Goal: Transaction & Acquisition: Purchase product/service

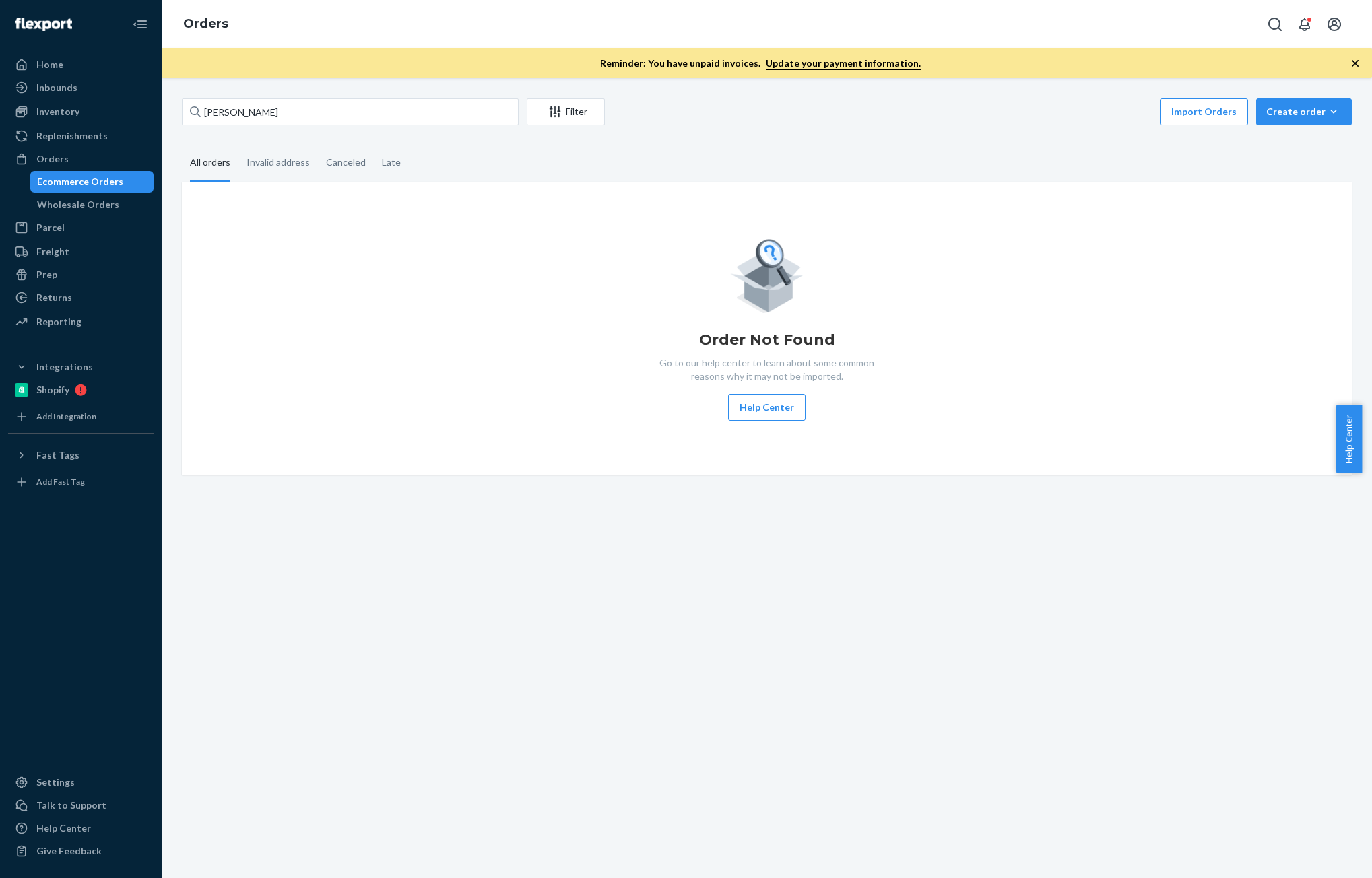
click at [83, 124] on div "Inventory Products Branded Packaging" at bounding box center [80, 112] width 145 height 23
click at [93, 119] on div "Inventory" at bounding box center [81, 112] width 143 height 19
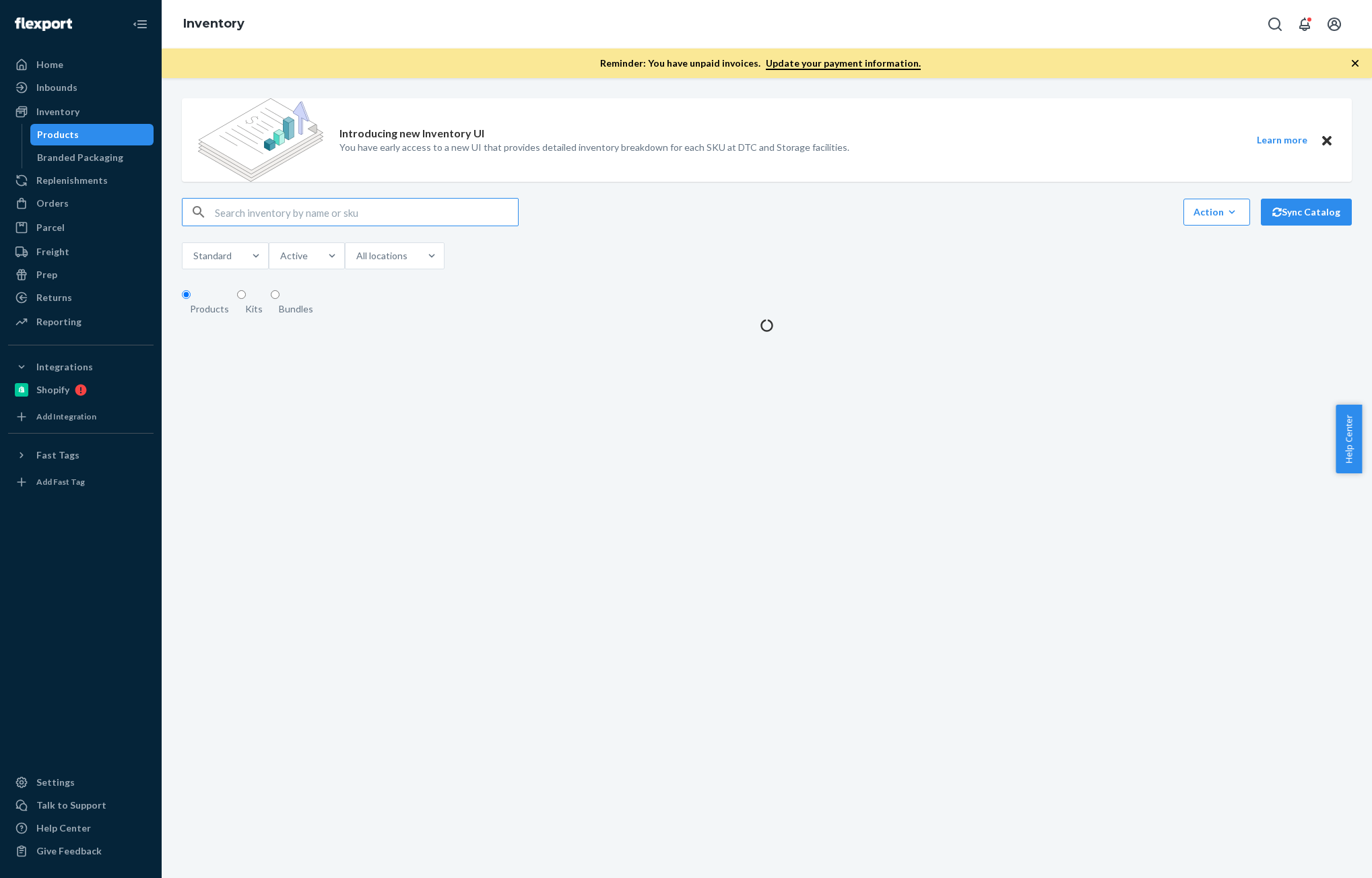
click at [286, 216] on input "text" at bounding box center [366, 212] width 303 height 27
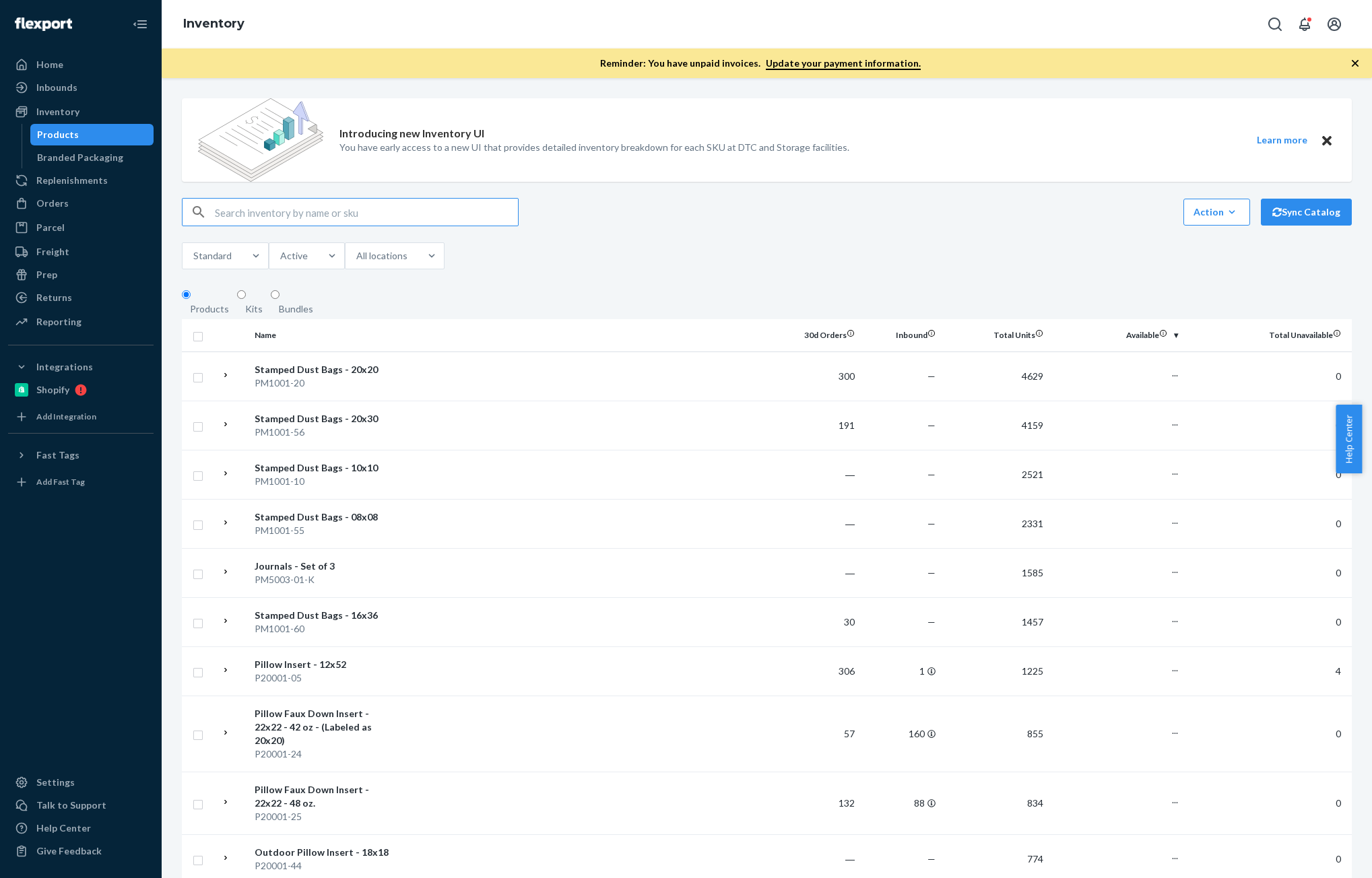
click at [286, 216] on input "text" at bounding box center [366, 212] width 303 height 27
type input "P56037-02"
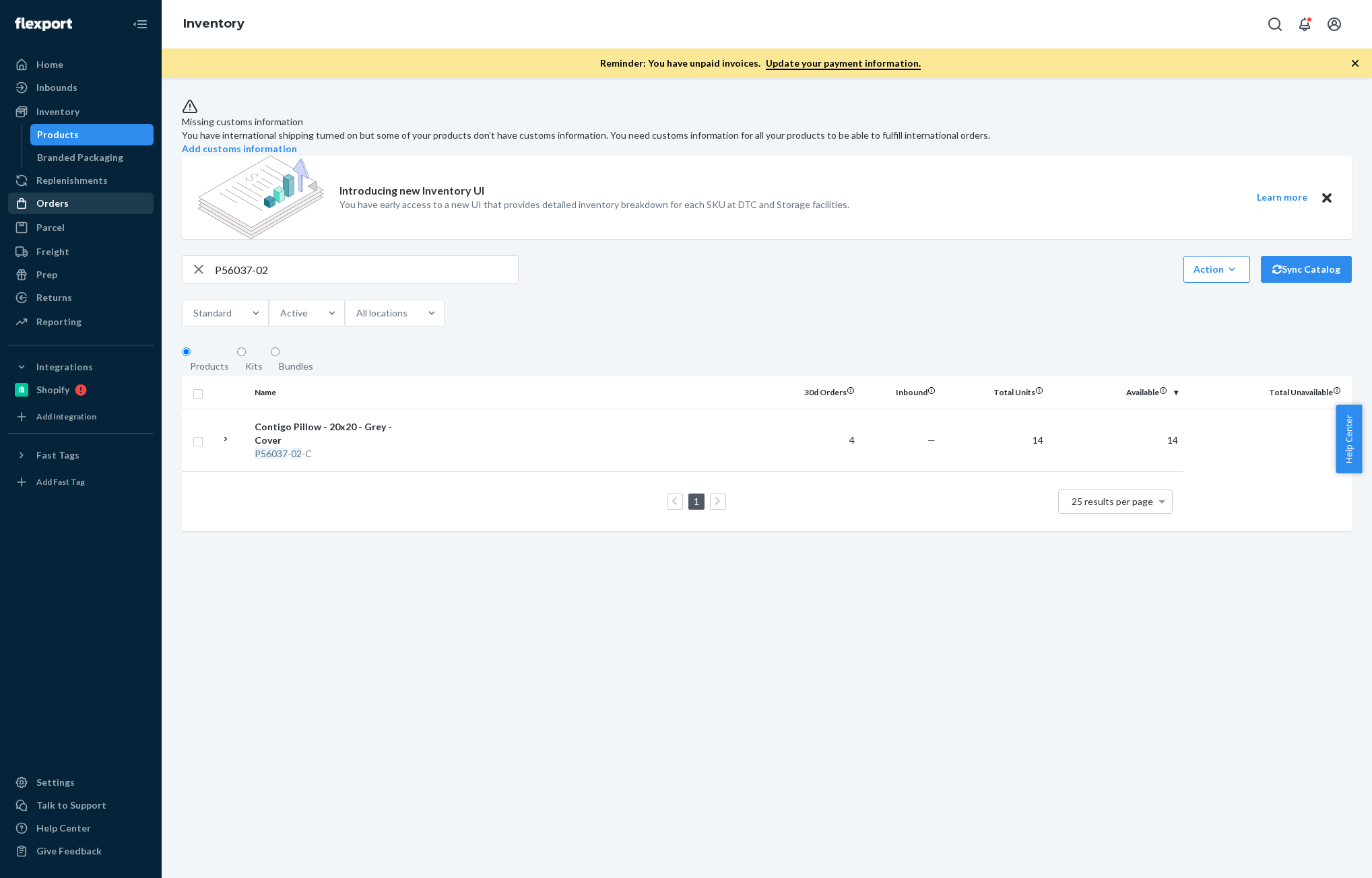
click at [51, 203] on div "Orders" at bounding box center [53, 203] width 33 height 13
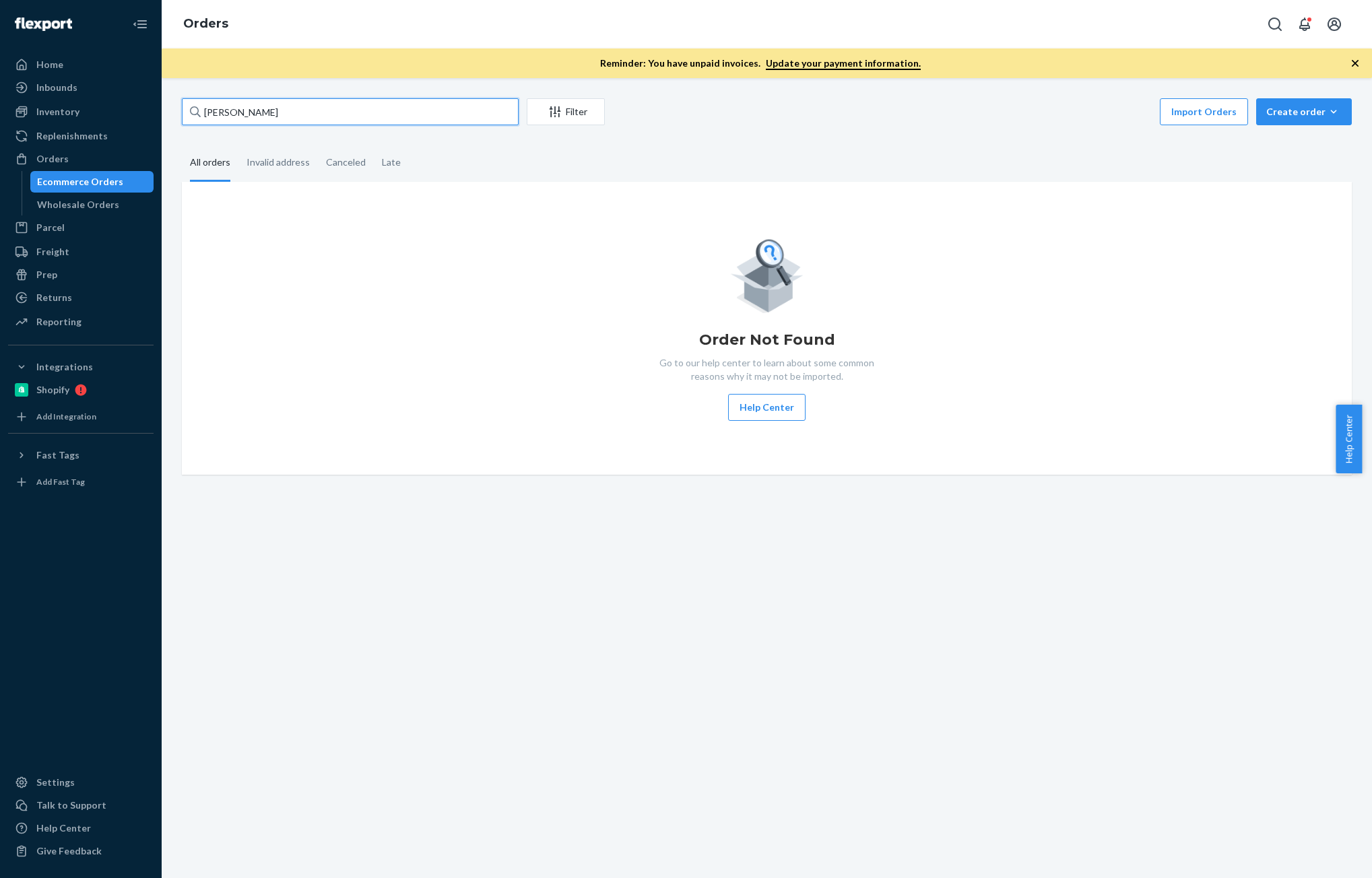
click at [330, 117] on input "[PERSON_NAME]" at bounding box center [350, 112] width 337 height 27
paste input "[PERSON_NAME] [PERSON_NAME]"
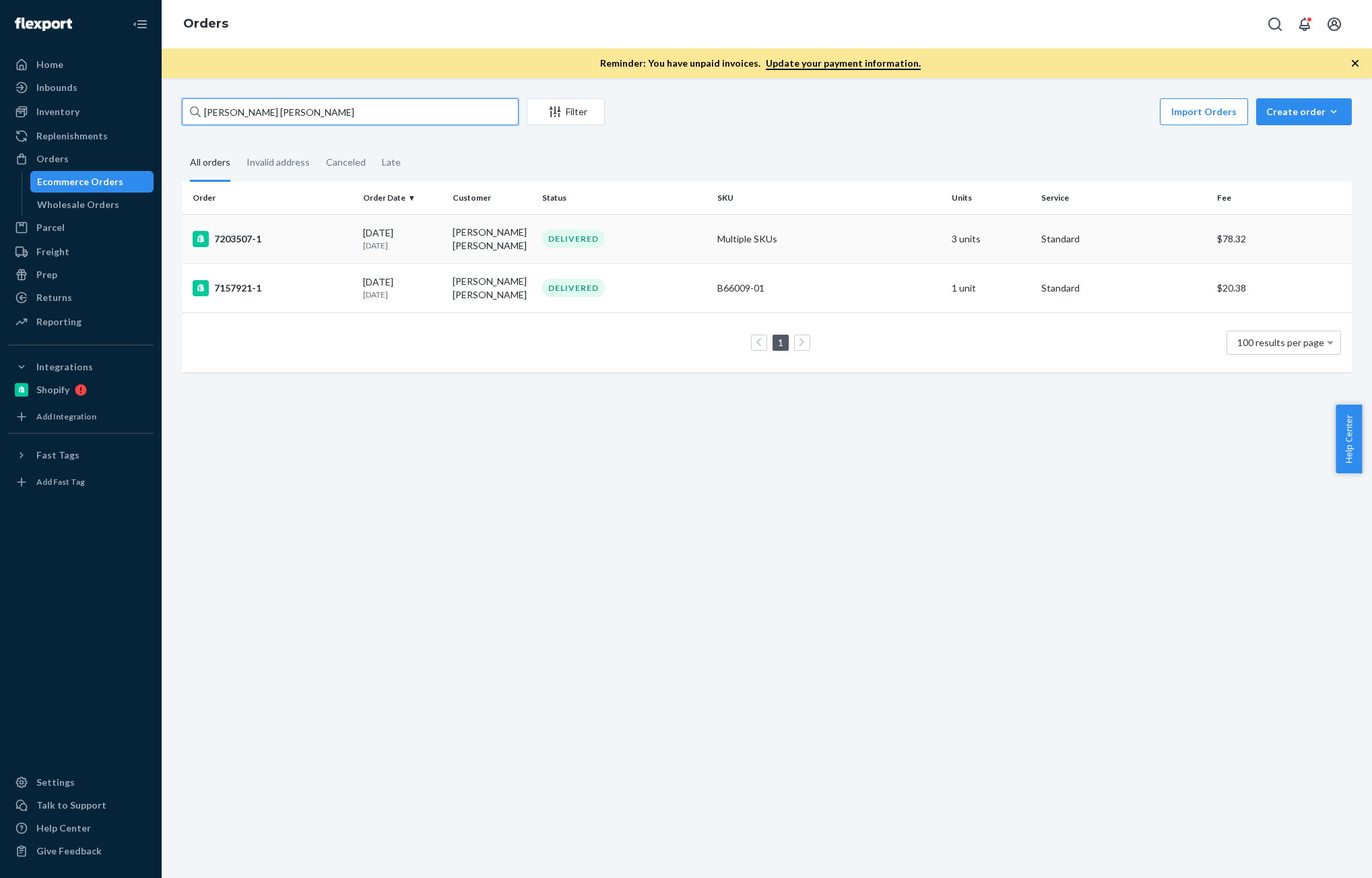
type input "[PERSON_NAME] [PERSON_NAME]"
click at [395, 238] on div "[DATE] [DATE]" at bounding box center [402, 239] width 79 height 25
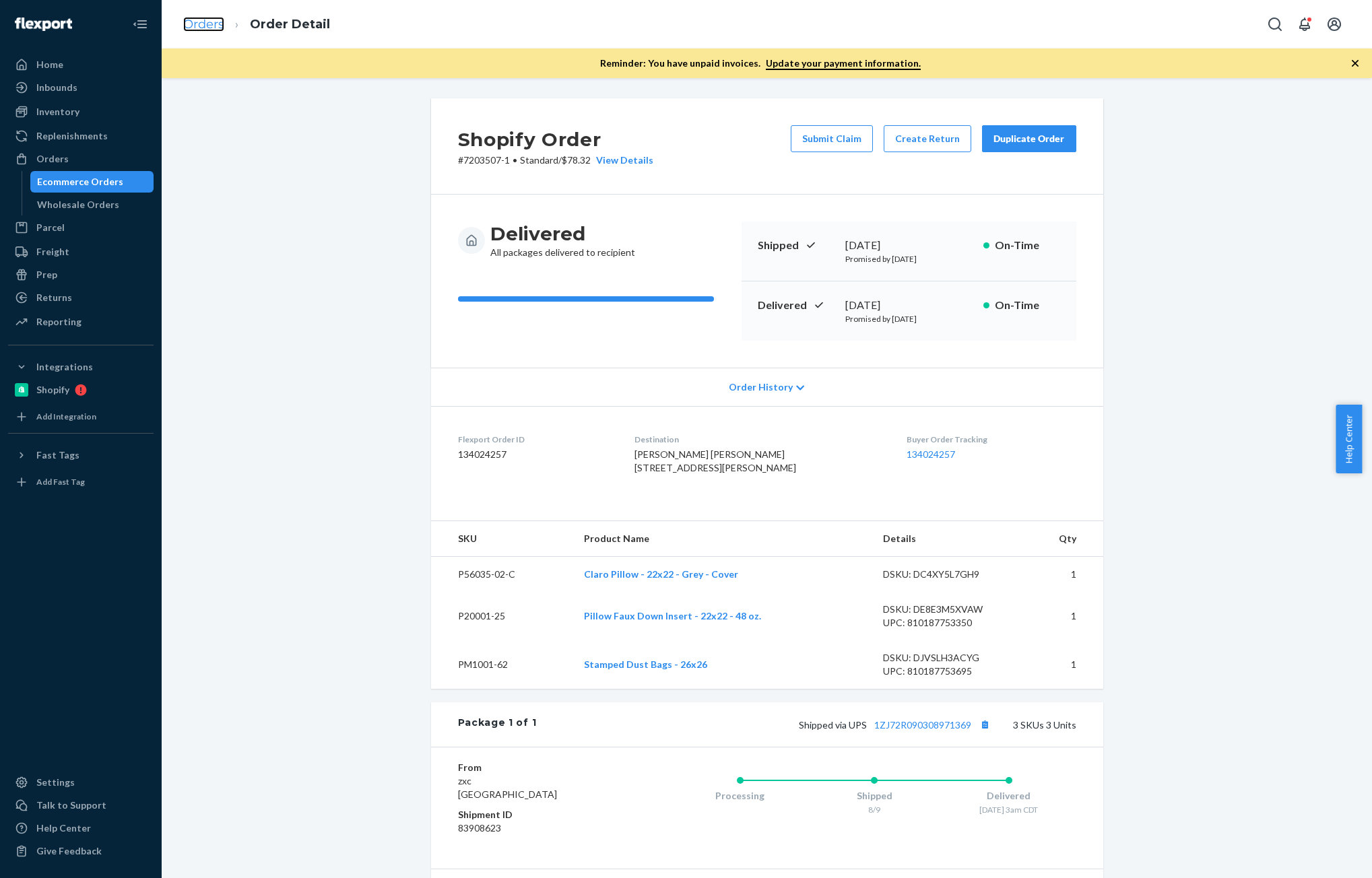
click at [198, 24] on link "Orders" at bounding box center [204, 24] width 41 height 15
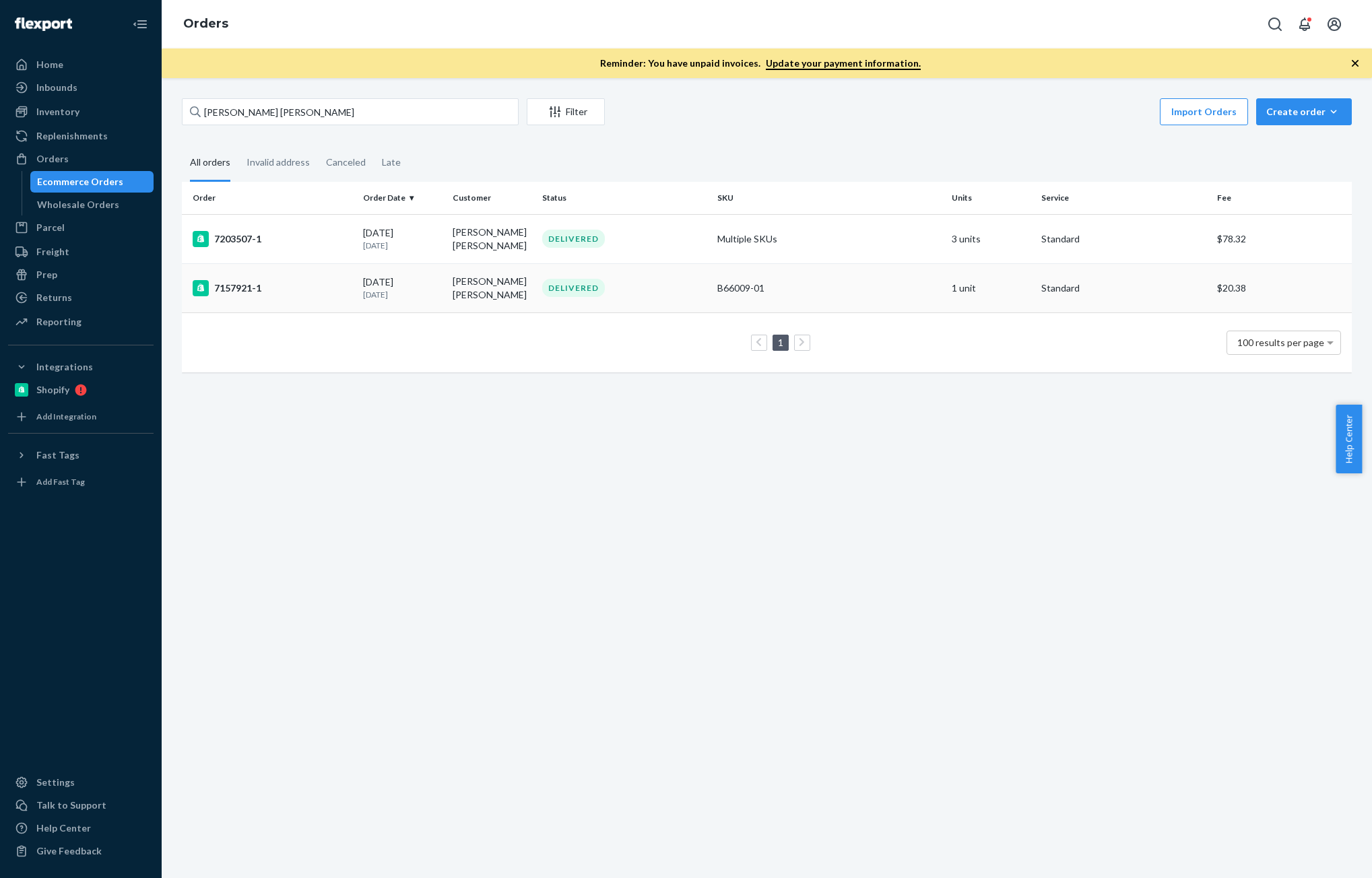
click at [281, 298] on td "7157921-1" at bounding box center [270, 287] width 176 height 49
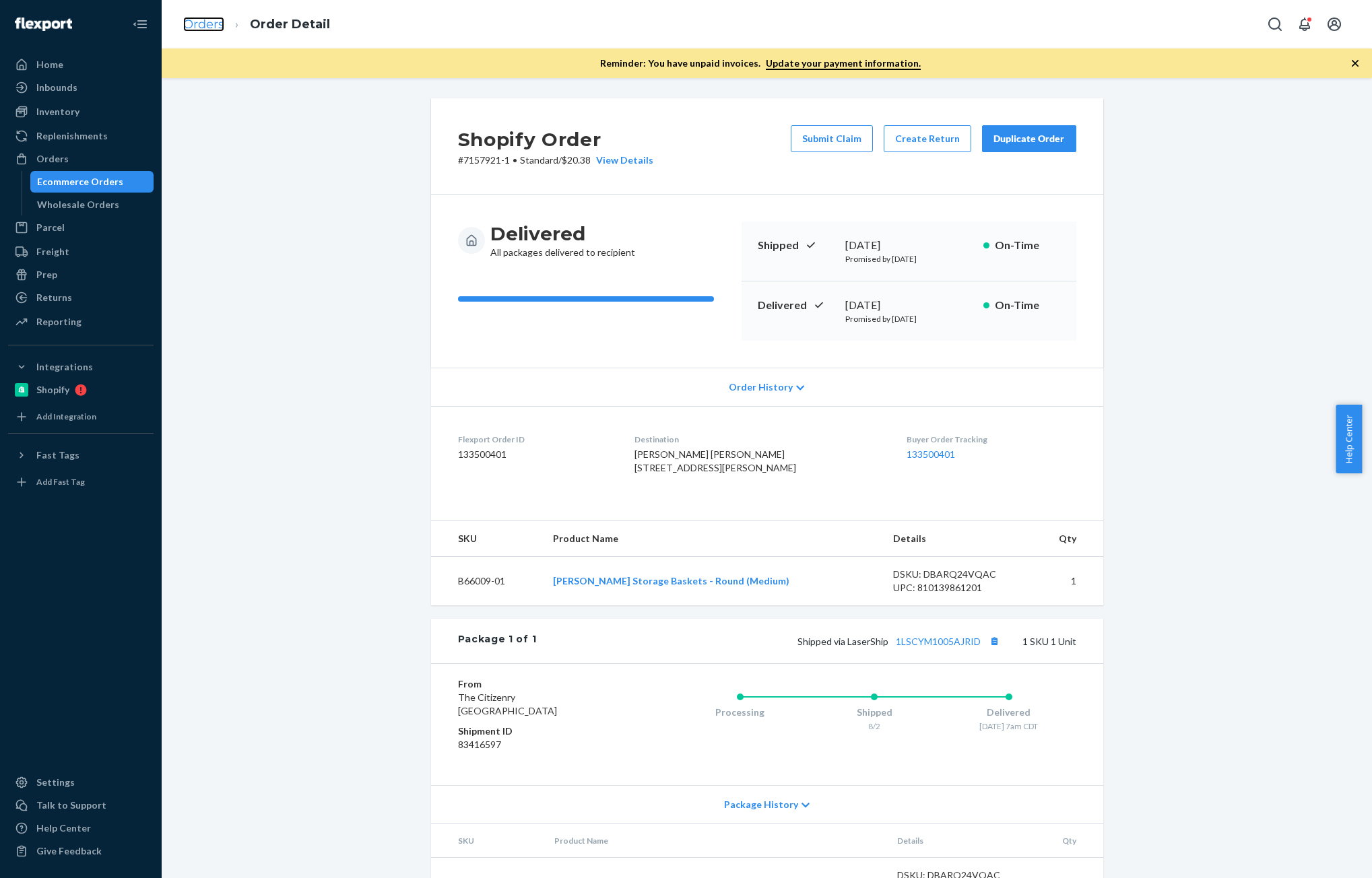
click at [196, 31] on link "Orders" at bounding box center [204, 24] width 41 height 15
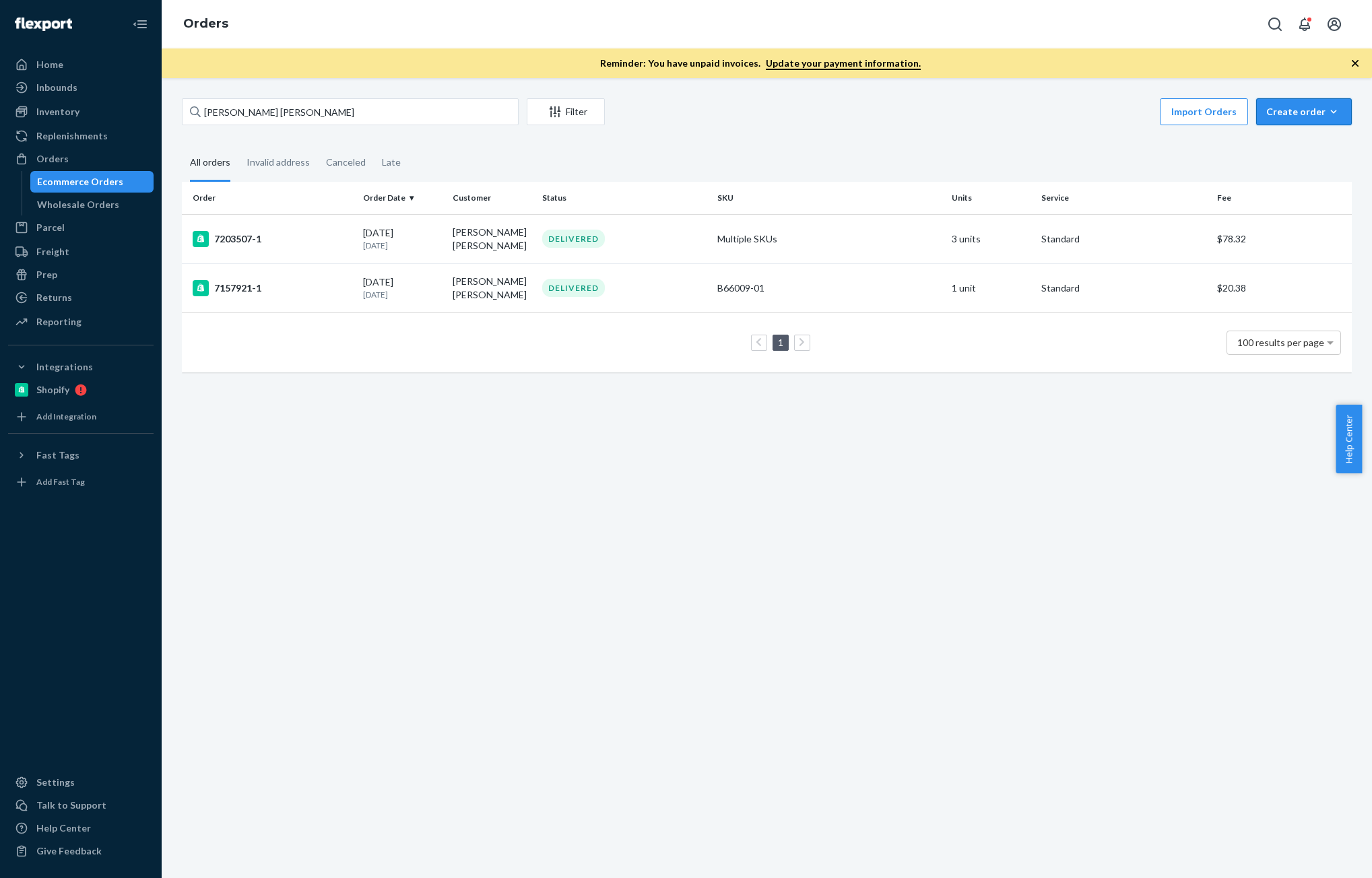
click at [1295, 116] on div "Create order" at bounding box center [1304, 111] width 75 height 13
click at [1305, 133] on span "Ecommerce order" at bounding box center [1268, 128] width 74 height 9
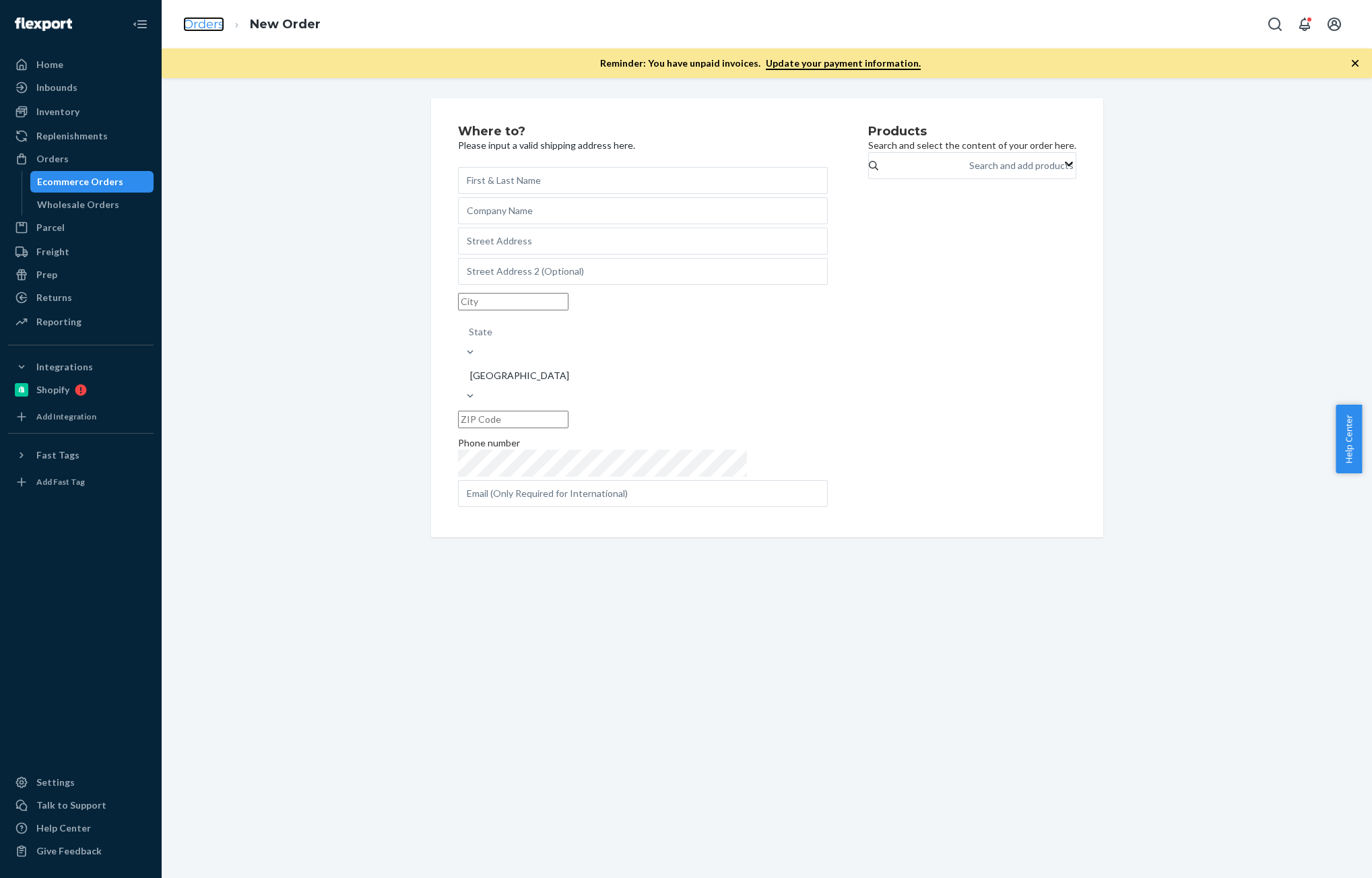
click at [190, 22] on link "Orders" at bounding box center [204, 24] width 41 height 15
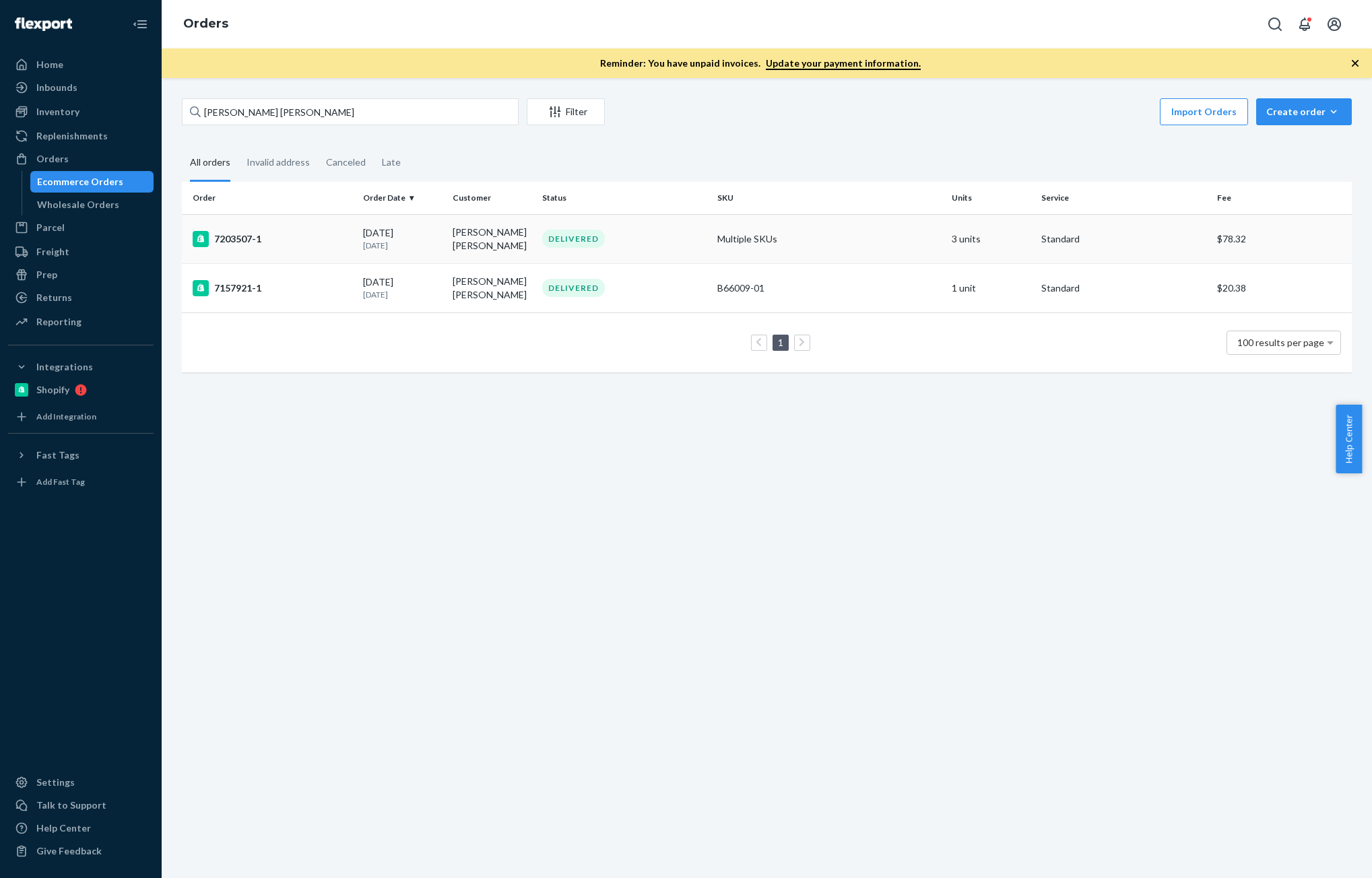
click at [365, 240] on p "[DATE]" at bounding box center [402, 246] width 79 height 12
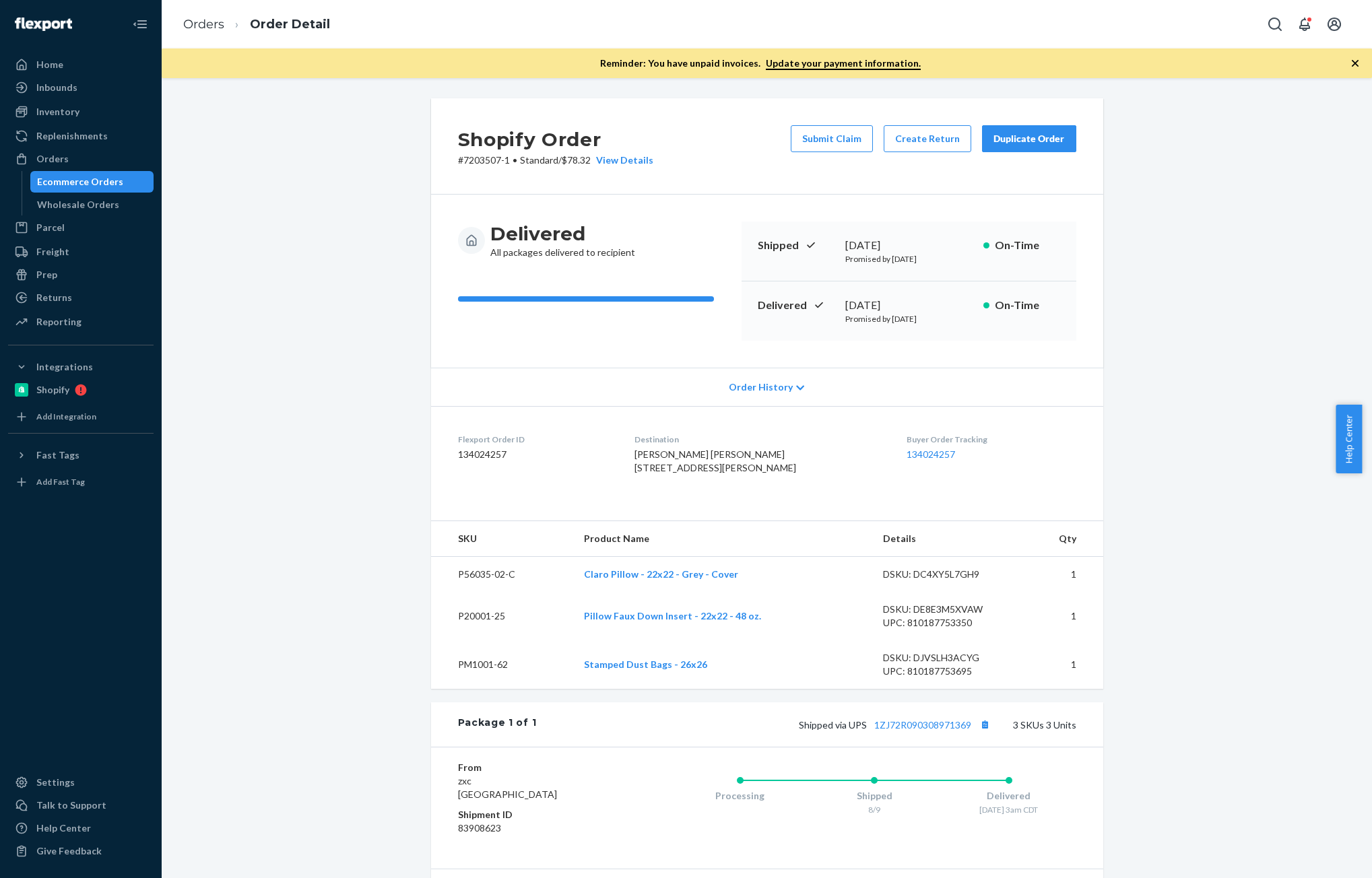
click at [1008, 144] on div "Duplicate Order" at bounding box center [1029, 138] width 72 height 13
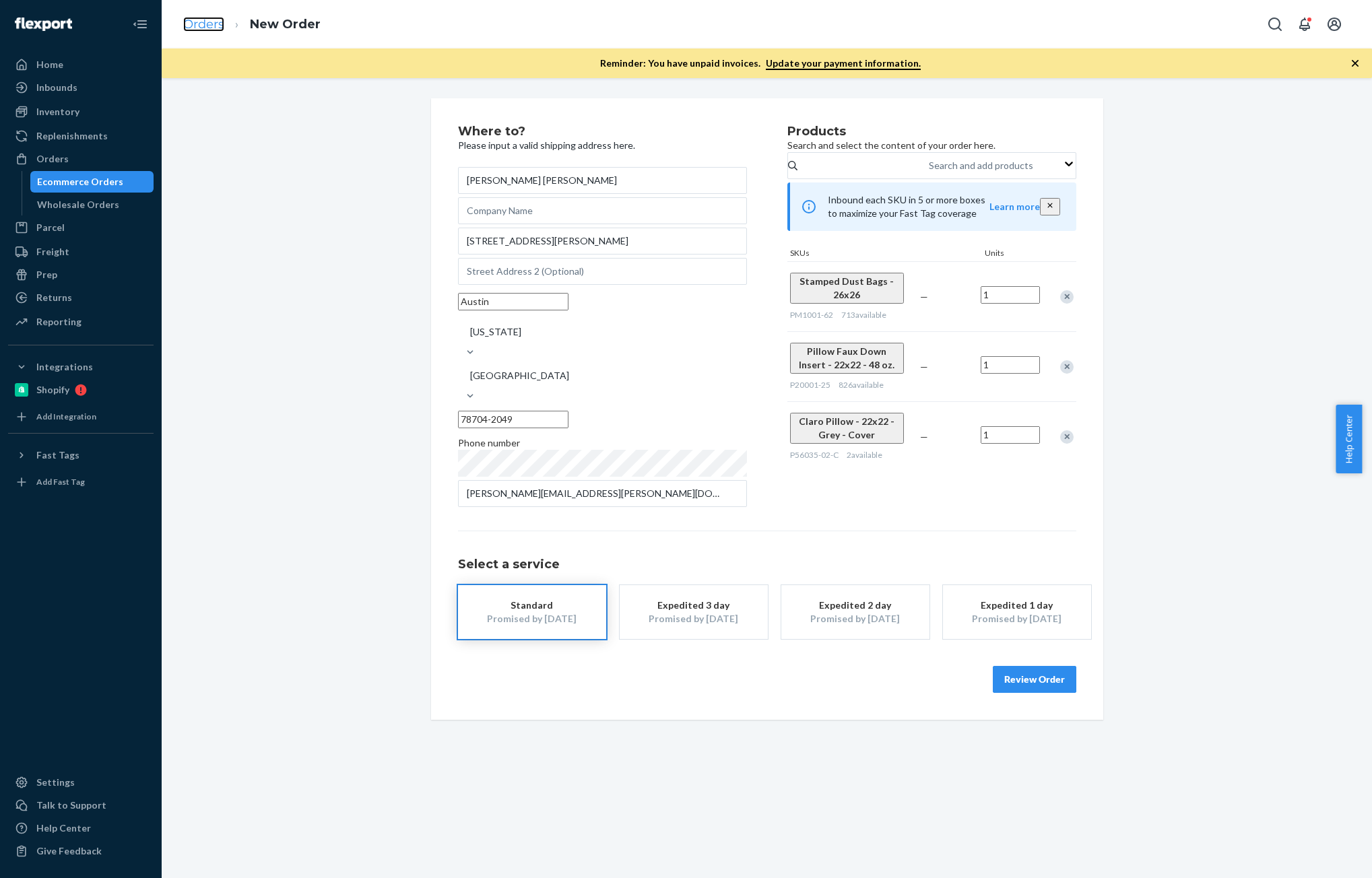
click at [213, 25] on link "Orders" at bounding box center [204, 24] width 41 height 15
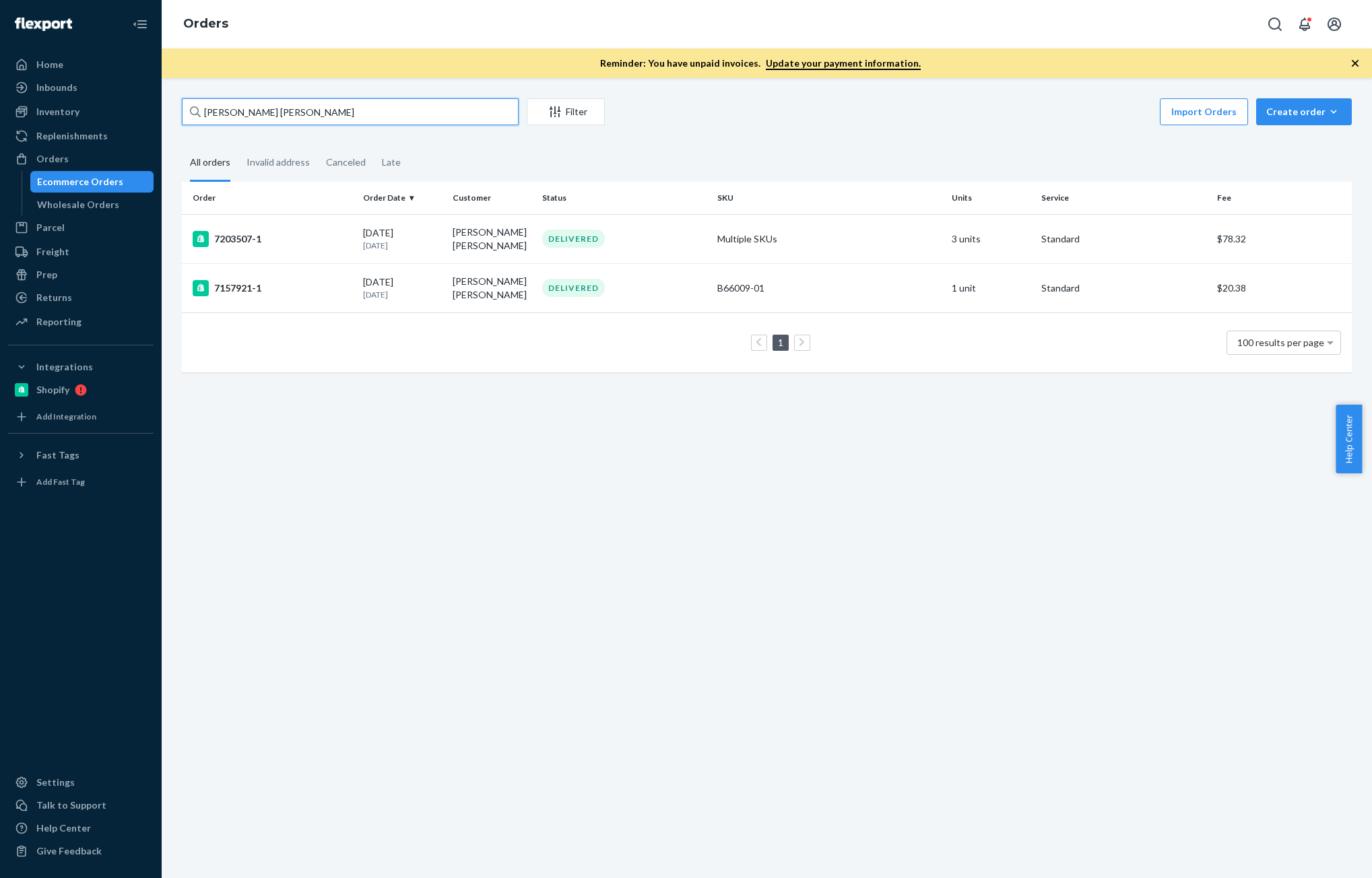
click at [274, 113] on input "[PERSON_NAME] [PERSON_NAME]" at bounding box center [350, 112] width 337 height 27
drag, startPoint x: 50, startPoint y: 113, endPoint x: 93, endPoint y: 119, distance: 43.4
click at [50, 113] on div "Inventory" at bounding box center [58, 111] width 43 height 13
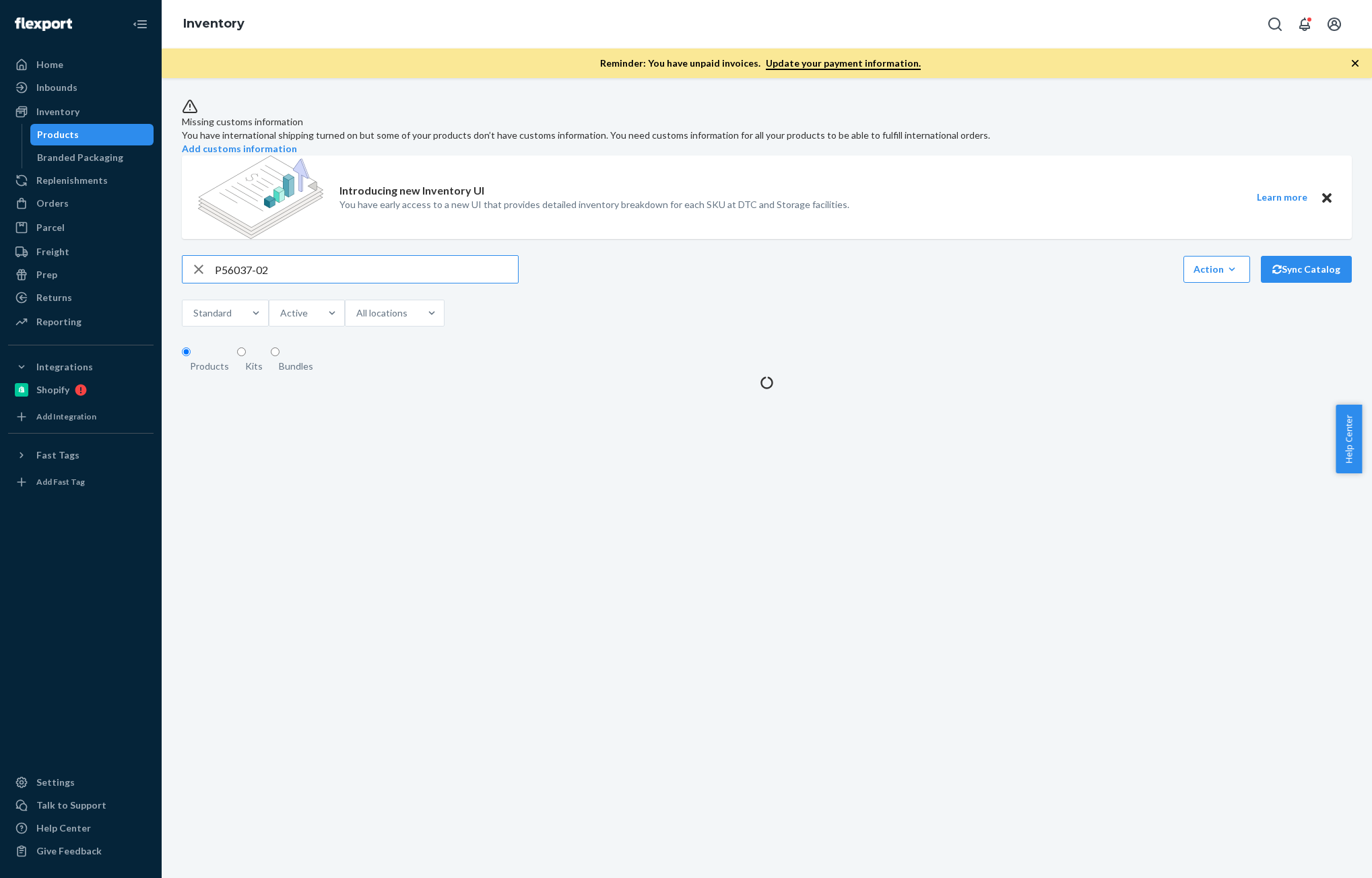
click at [292, 283] on input "P56037-02" at bounding box center [366, 269] width 303 height 27
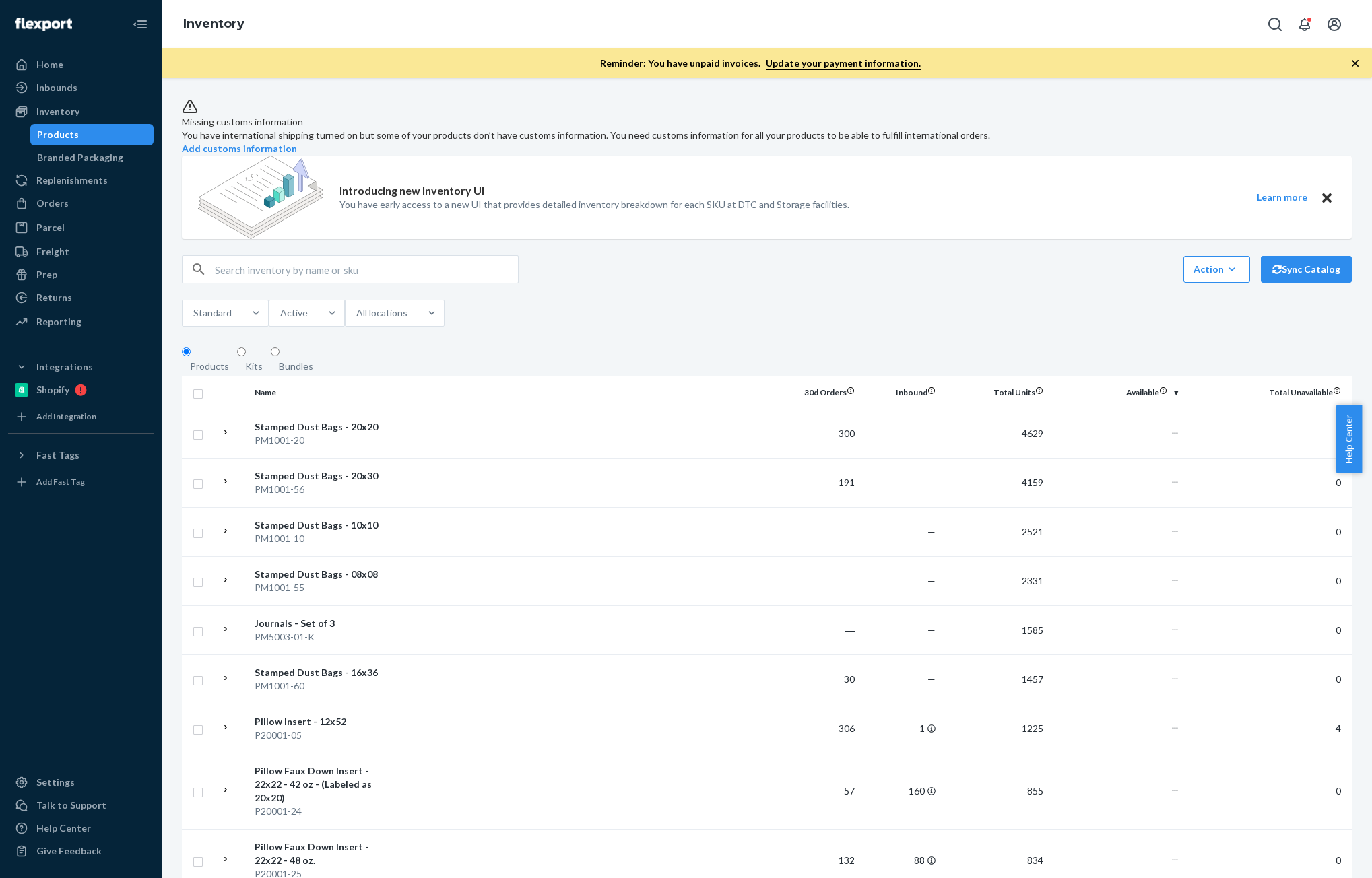
click at [275, 311] on div "Action Create product Create kit or bundle Bulk create products Bulk update pro…" at bounding box center [766, 292] width 1170 height 75
click at [274, 283] on input "text" at bounding box center [366, 269] width 303 height 27
paste input "P56037-02"
type input "P56037-02"
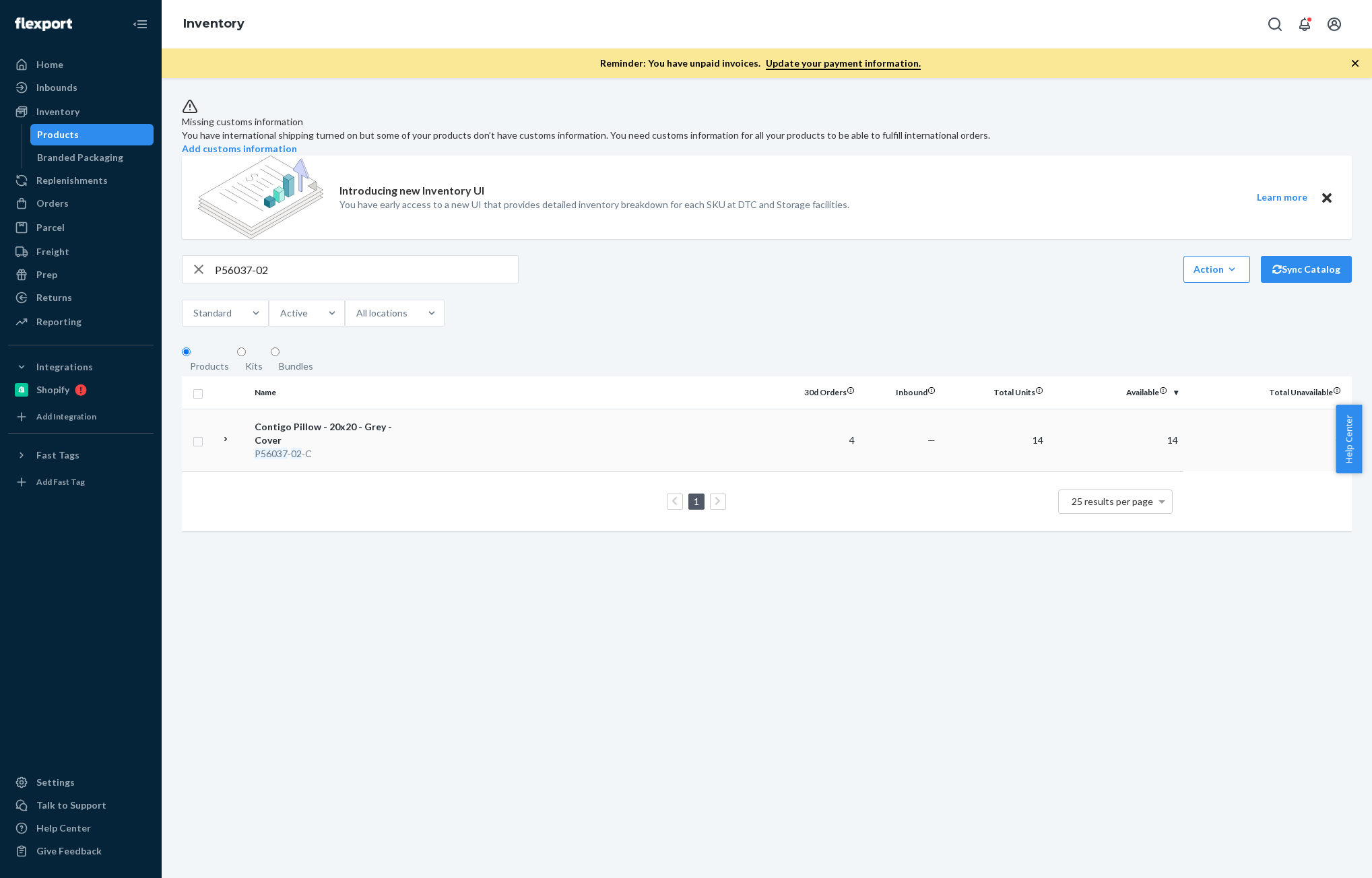
click at [316, 447] on div "Contigo Pillow - 20x20 - Grey - Cover" at bounding box center [325, 434] width 141 height 27
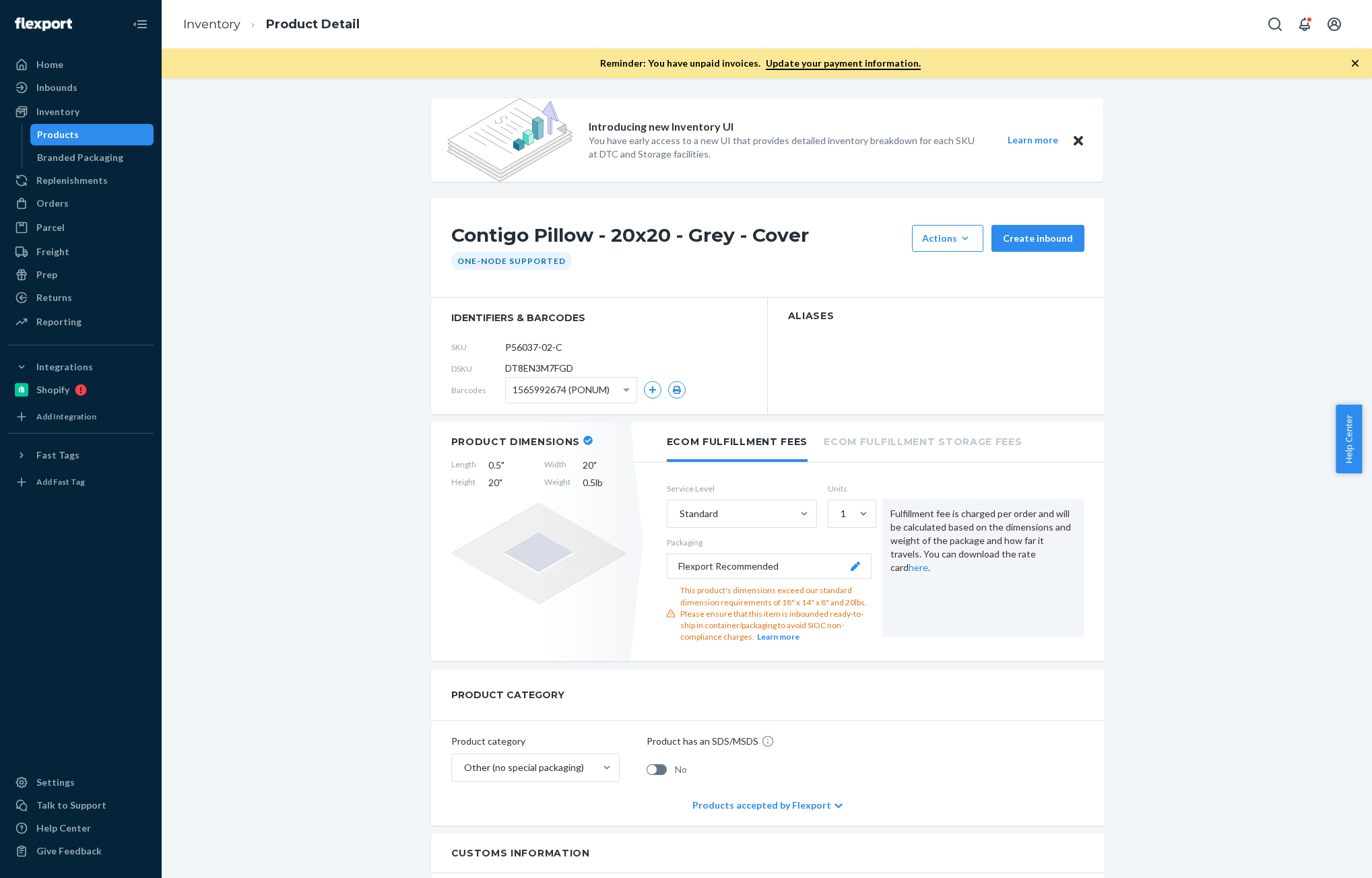
click at [515, 369] on span "DT8EN3M7FGD" at bounding box center [539, 368] width 68 height 13
copy span "DT8EN3M7FGD"
drag, startPoint x: 184, startPoint y: 25, endPoint x: 173, endPoint y: 82, distance: 58.1
click at [184, 25] on link "Inventory" at bounding box center [212, 24] width 58 height 15
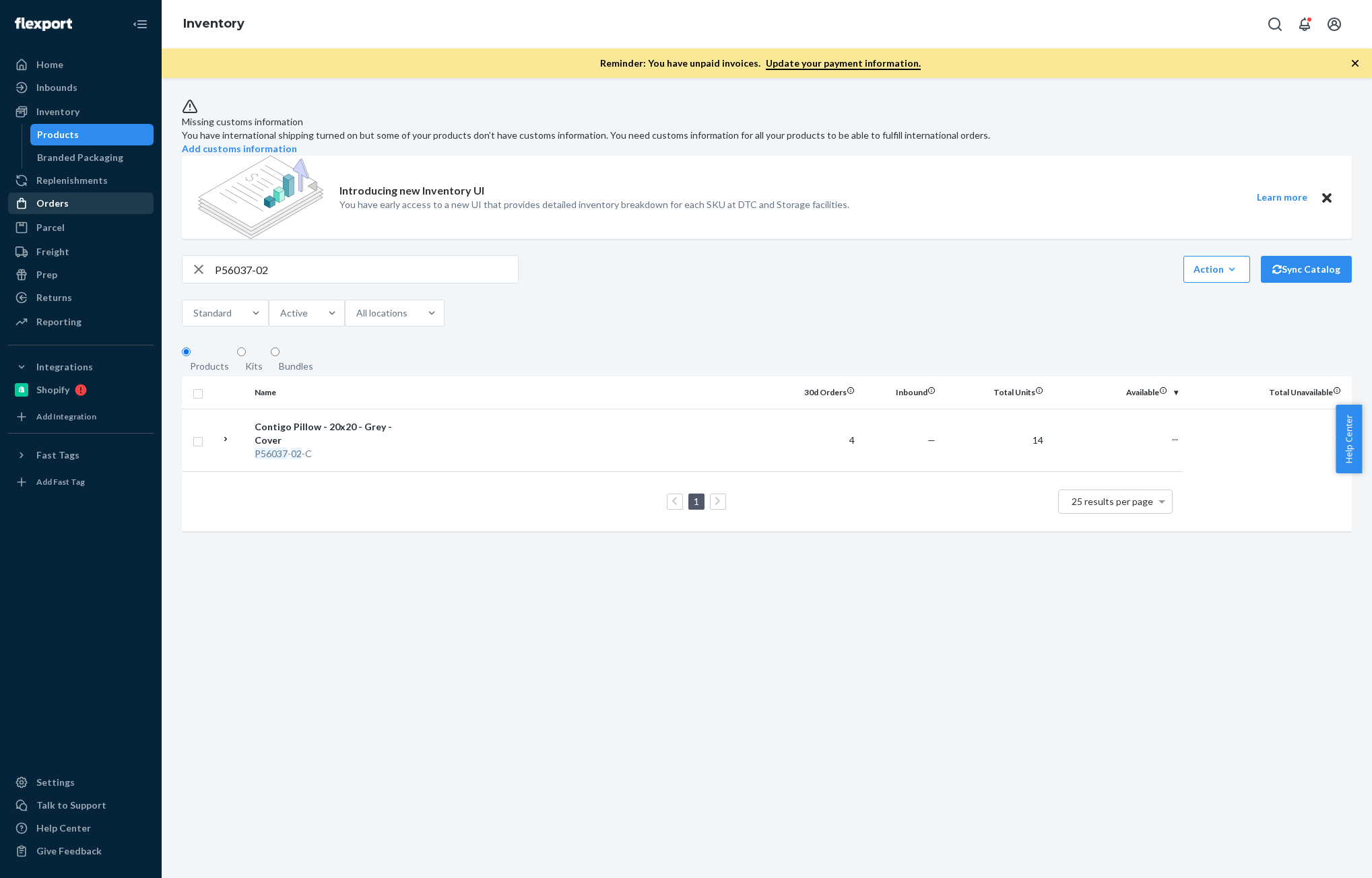
click at [65, 200] on div "Orders" at bounding box center [53, 203] width 33 height 13
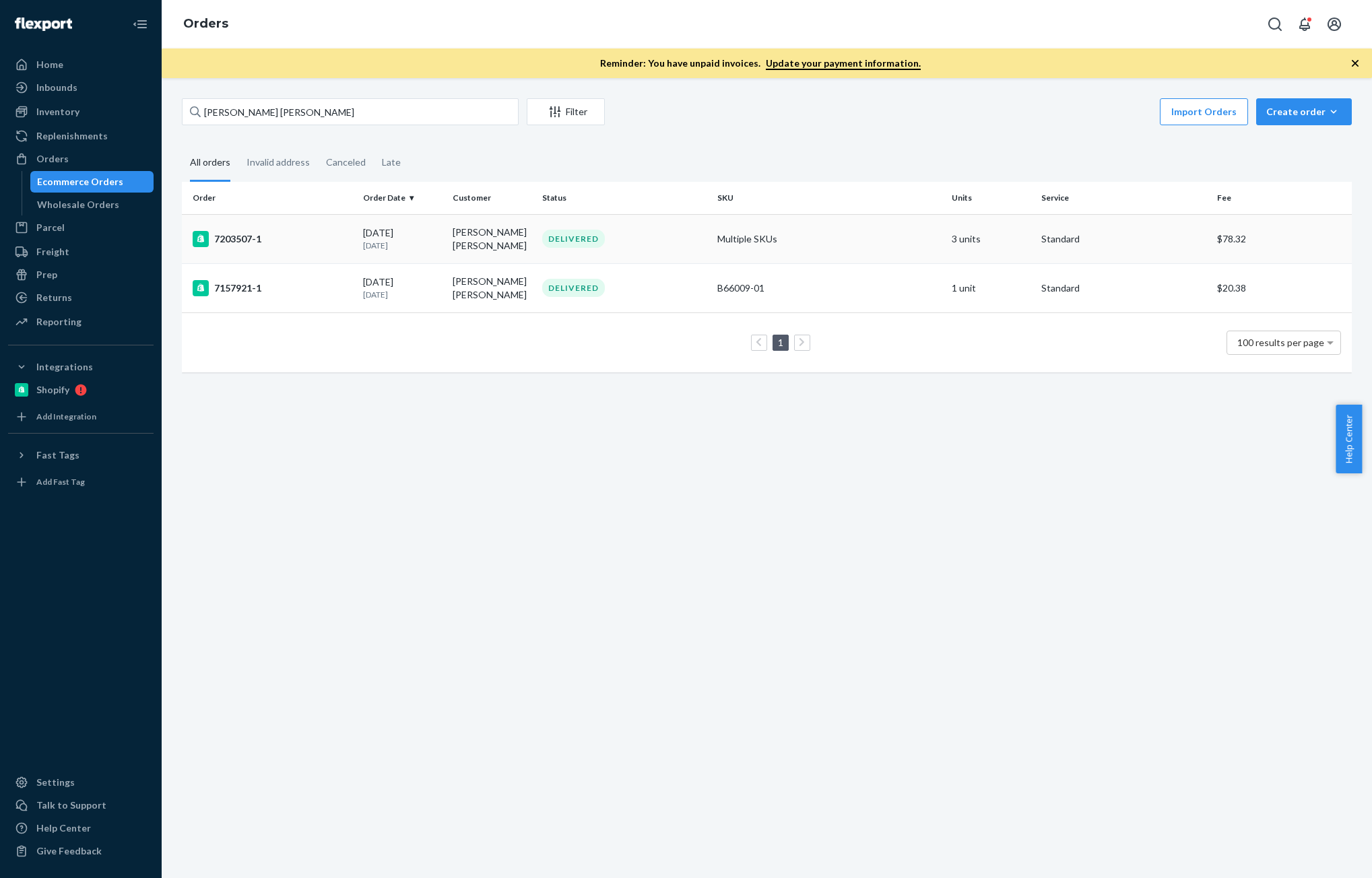
click at [415, 235] on div "[DATE] [DATE]" at bounding box center [402, 239] width 79 height 25
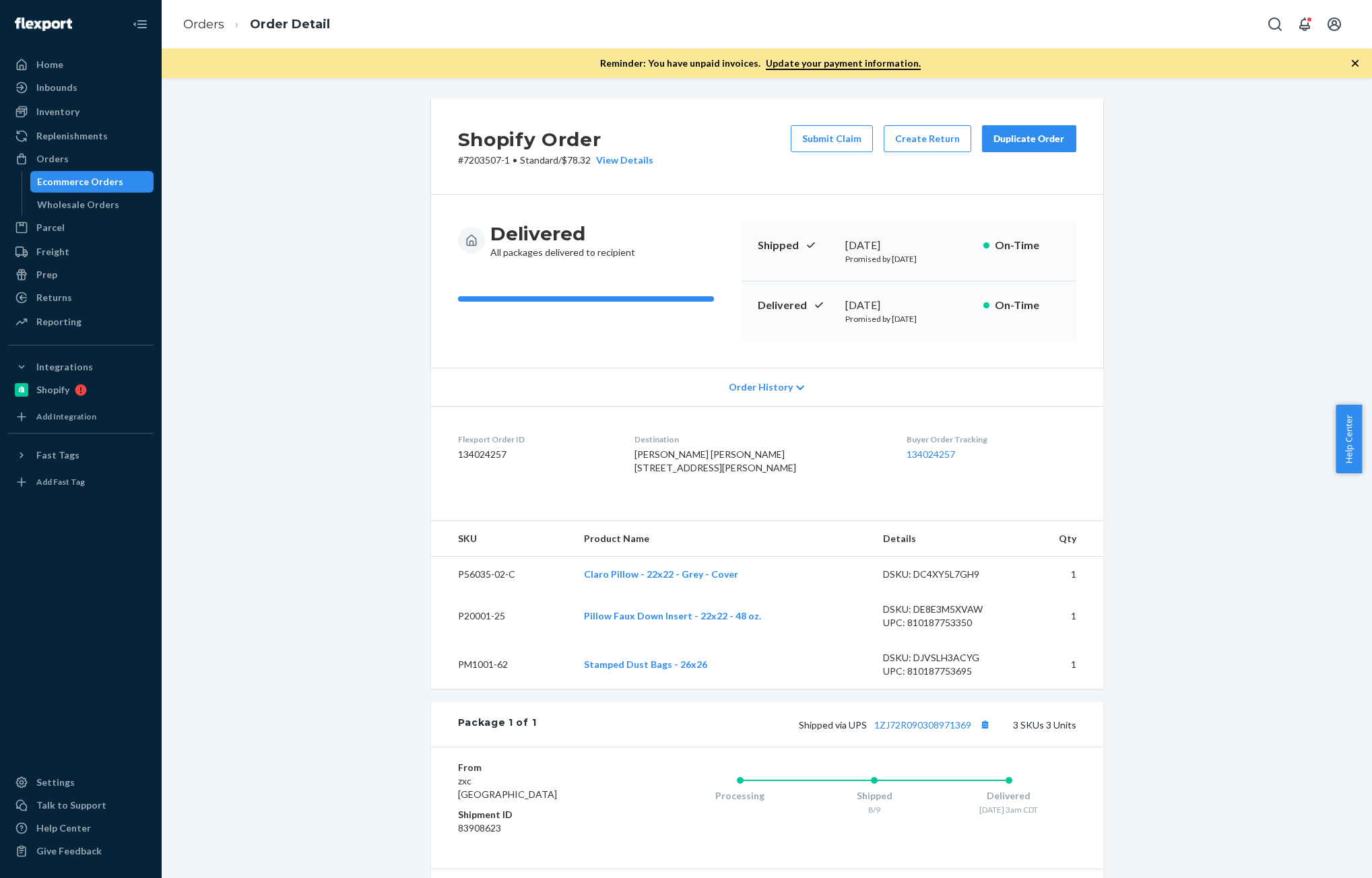
click at [1038, 144] on div "Duplicate Order" at bounding box center [1029, 138] width 72 height 13
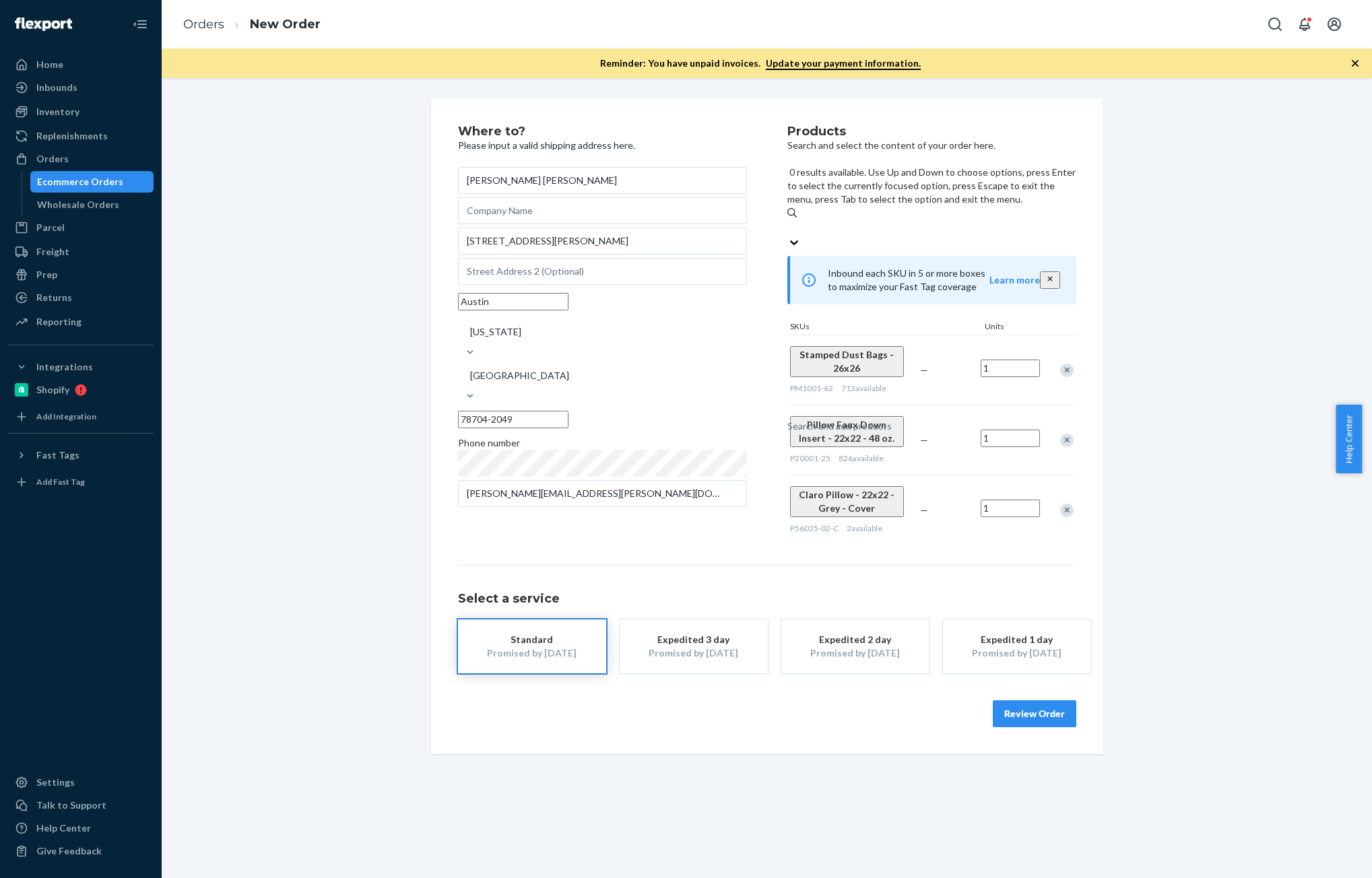
click at [890, 420] on div "Search and add products" at bounding box center [840, 426] width 104 height 13
click at [789, 221] on input "0 results available. Use Up and Down to choose options, press Enter to select t…" at bounding box center [788, 227] width 2 height 13
paste input "DT8EN3M7FGD"
type input "DT8EN3M7FGD"
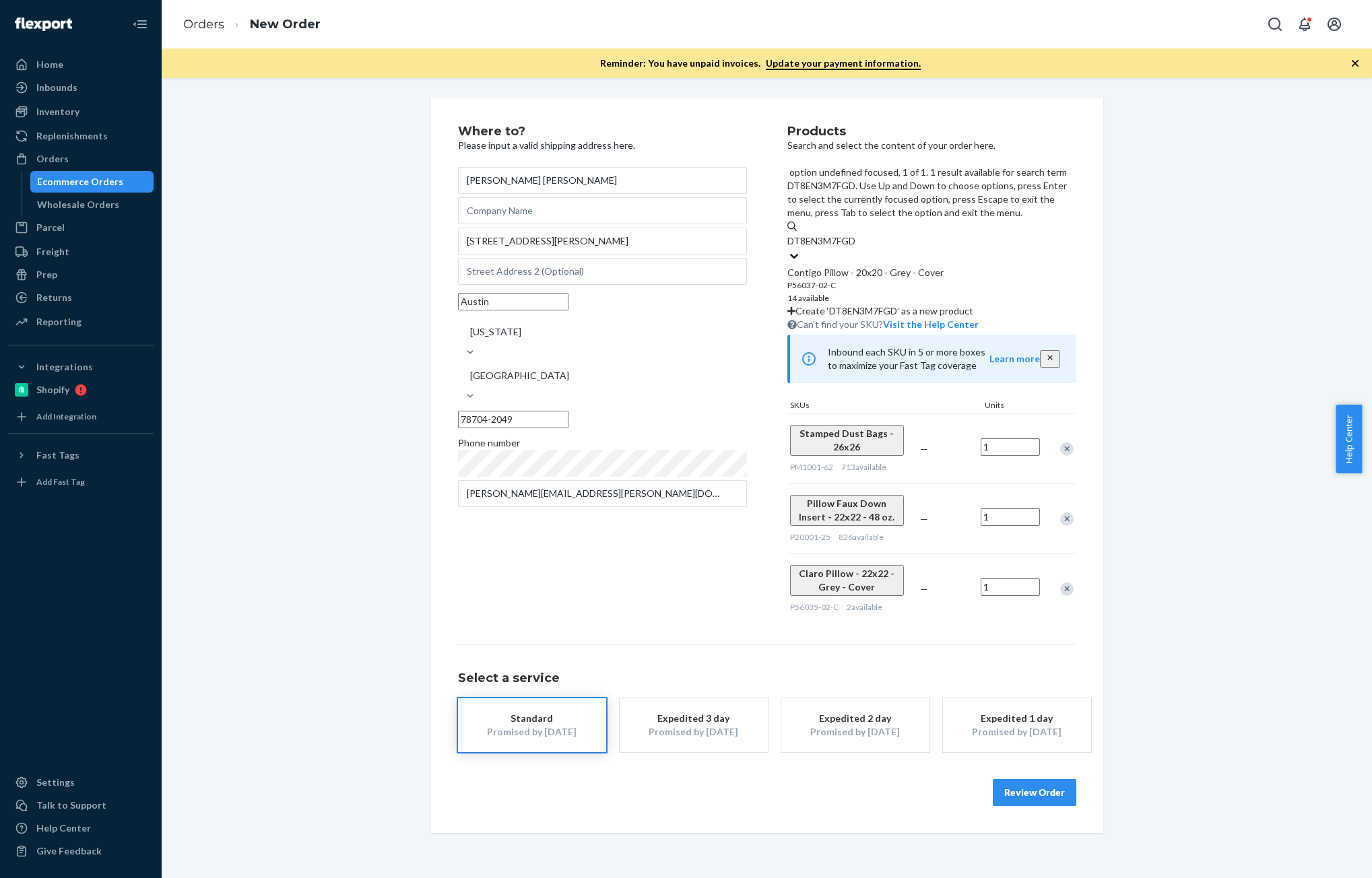
click at [916, 280] on div "P56037-02-C" at bounding box center [932, 285] width 289 height 12
click at [858, 235] on input "DT8EN3M7FGD" at bounding box center [822, 241] width 71 height 13
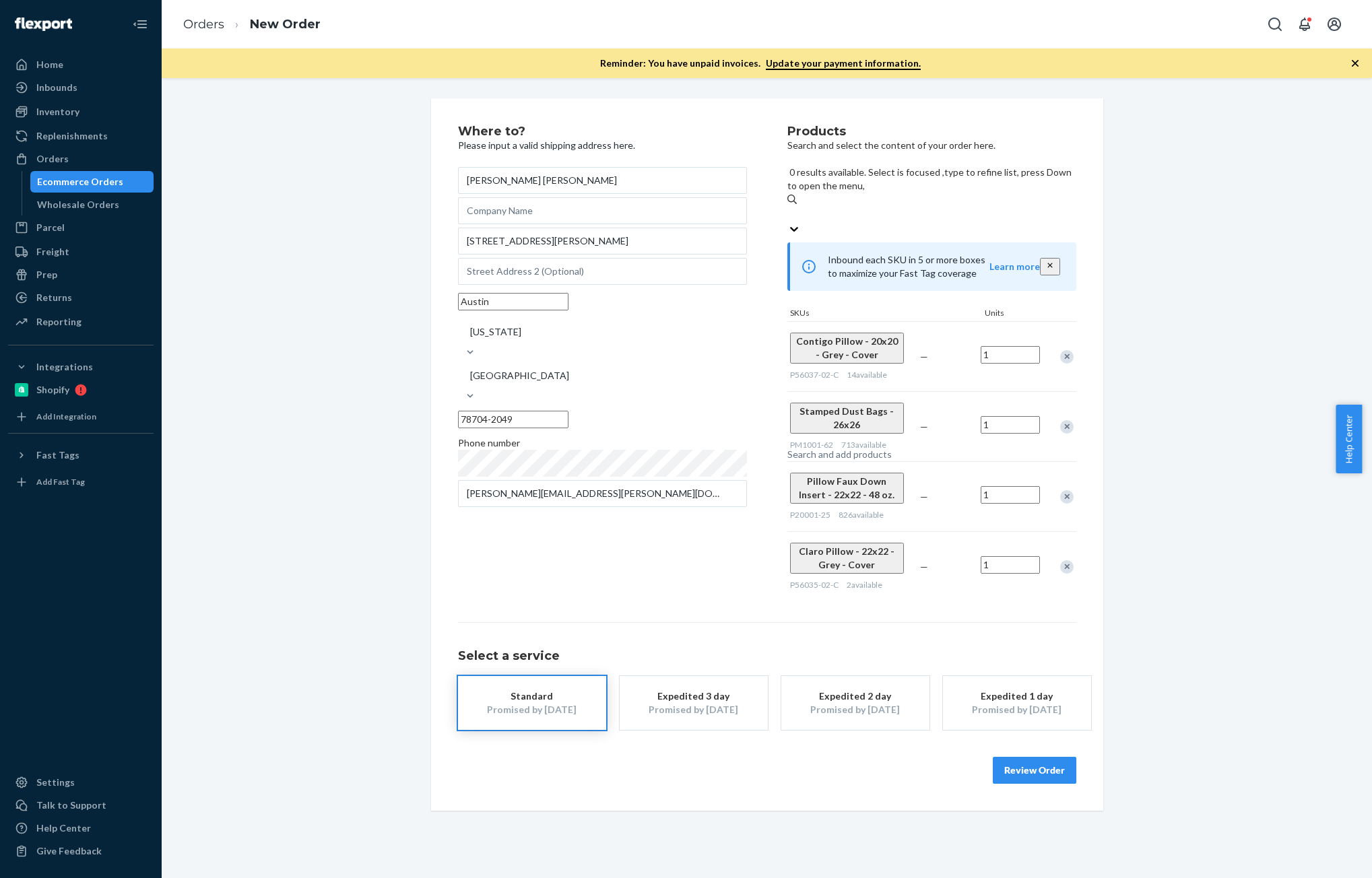
click at [1064, 560] on div "Remove Item" at bounding box center [1067, 566] width 13 height 13
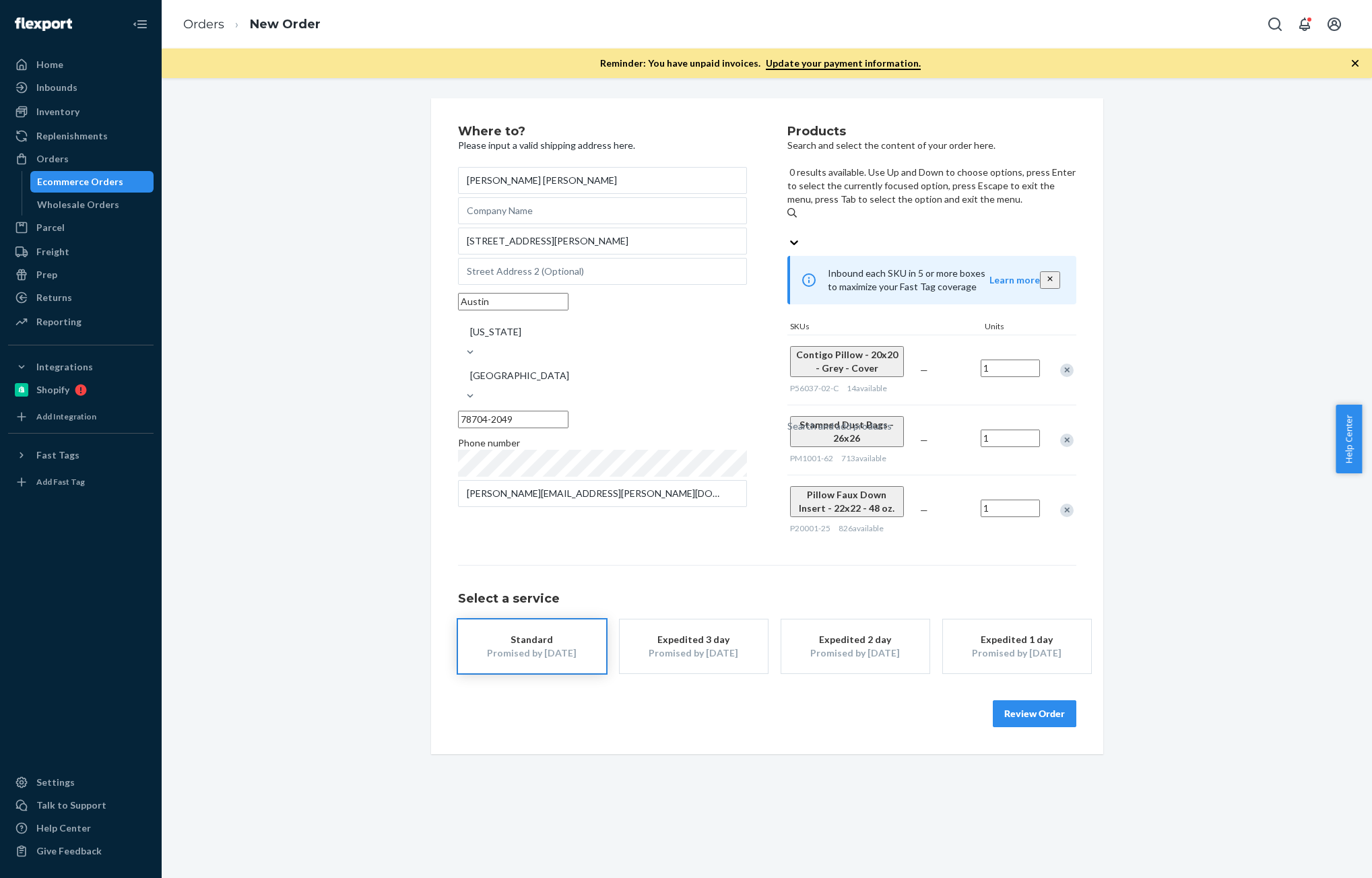
click at [919, 220] on div "Search and add products" at bounding box center [932, 228] width 289 height 16
click at [789, 221] on input "0 results available. Use Up and Down to choose options, press Enter to select t…" at bounding box center [788, 227] width 2 height 13
paste input "Pillow Faux Down Insert"
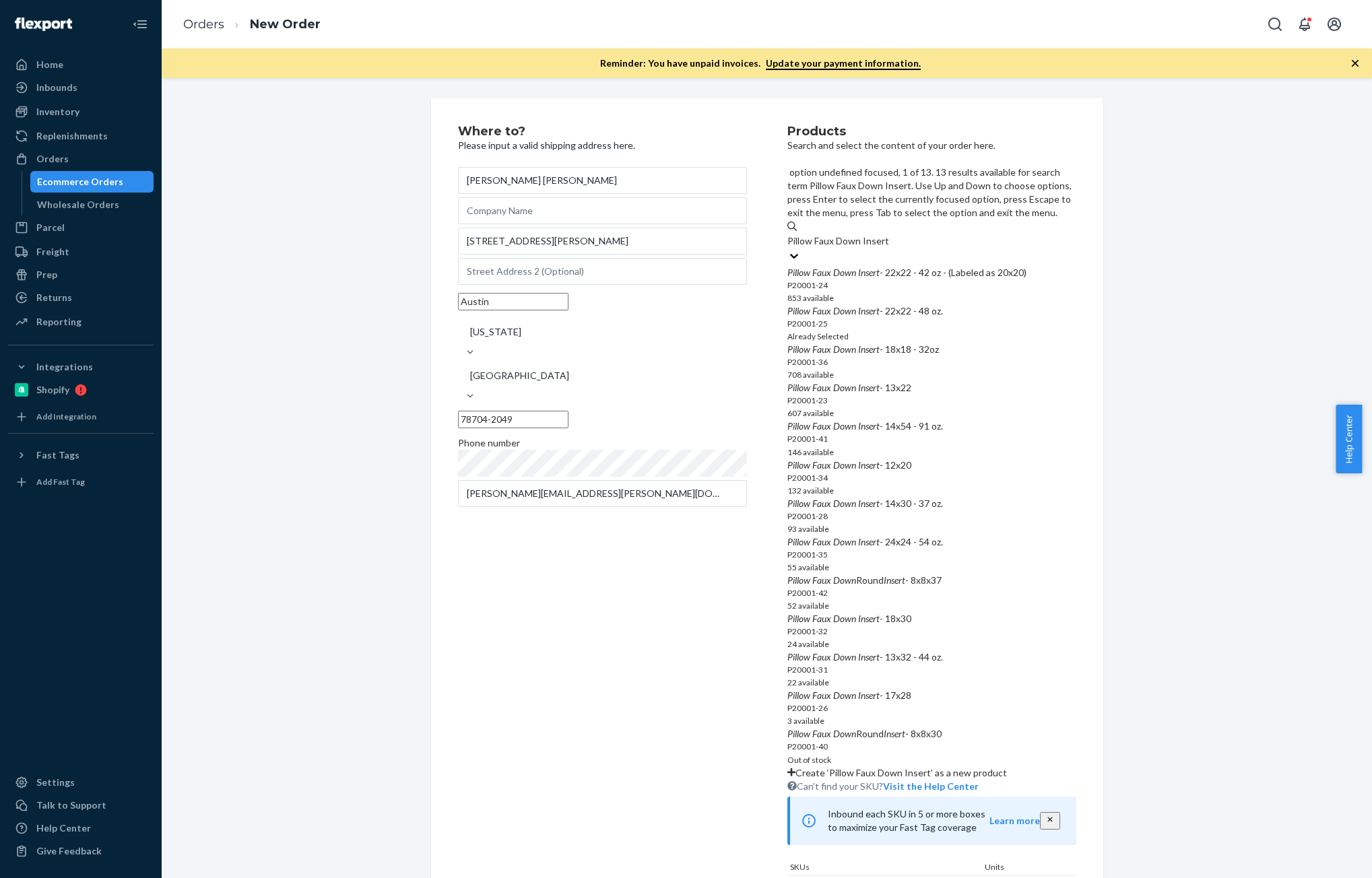
type input "Pillow Faux Down Insert"
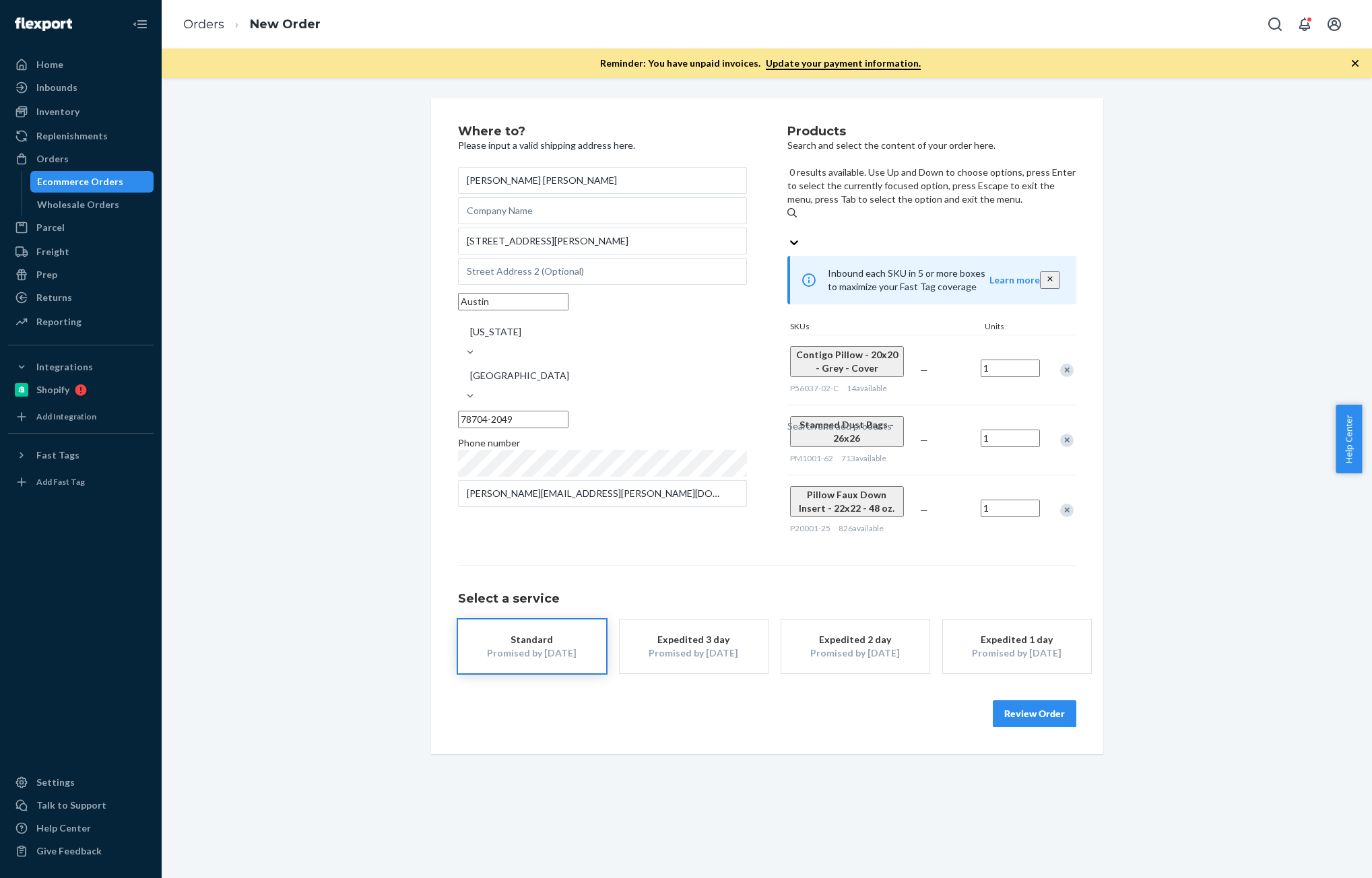
click at [921, 220] on div "Search and add products" at bounding box center [932, 228] width 289 height 16
click at [789, 221] on input "0 results available. Use Up and Down to choose options, press Enter to select t…" at bounding box center [788, 227] width 2 height 13
paste input "Pillow Faux Down Insert"
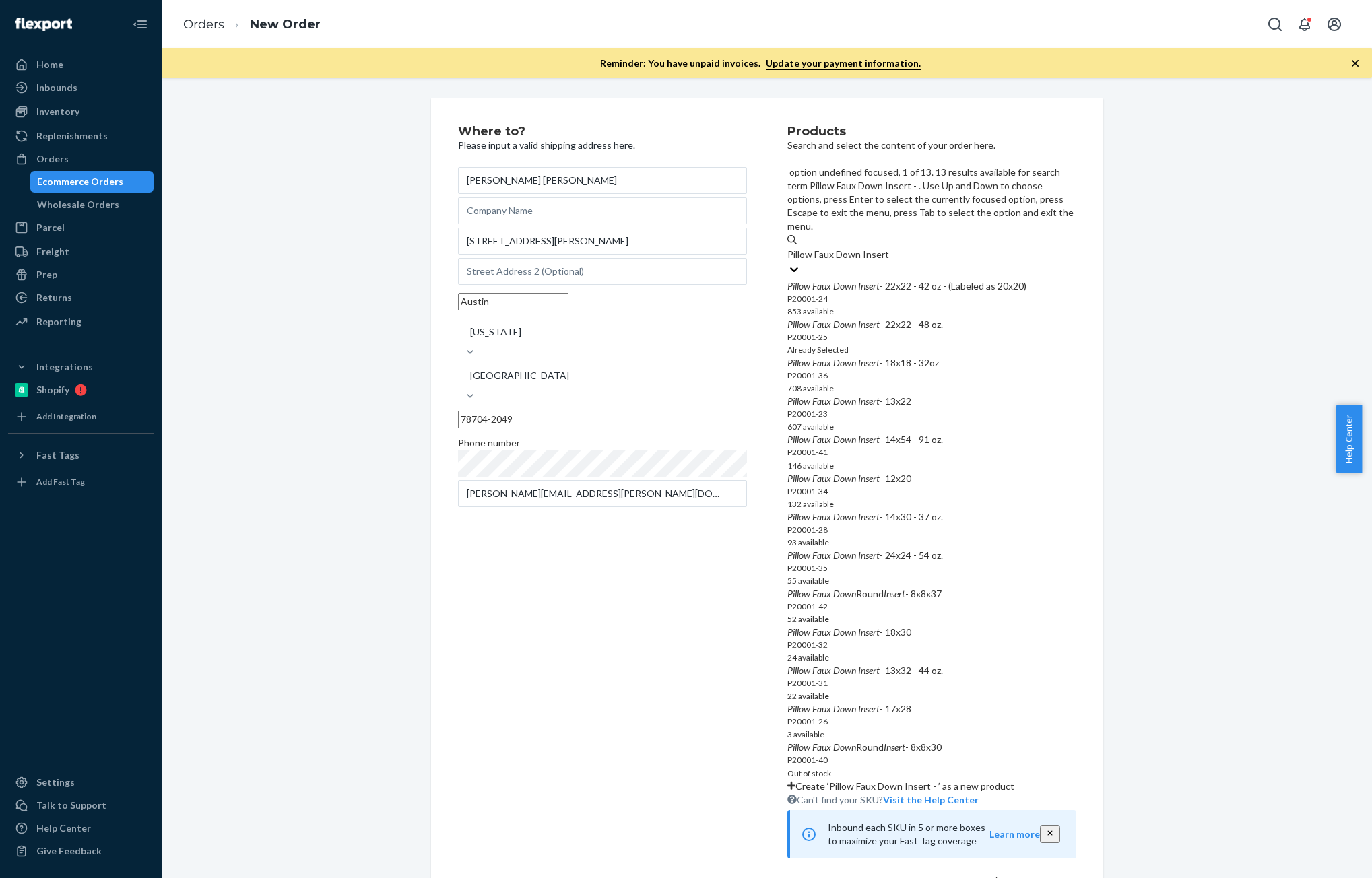
type input "Pillow Faux Down Insert -"
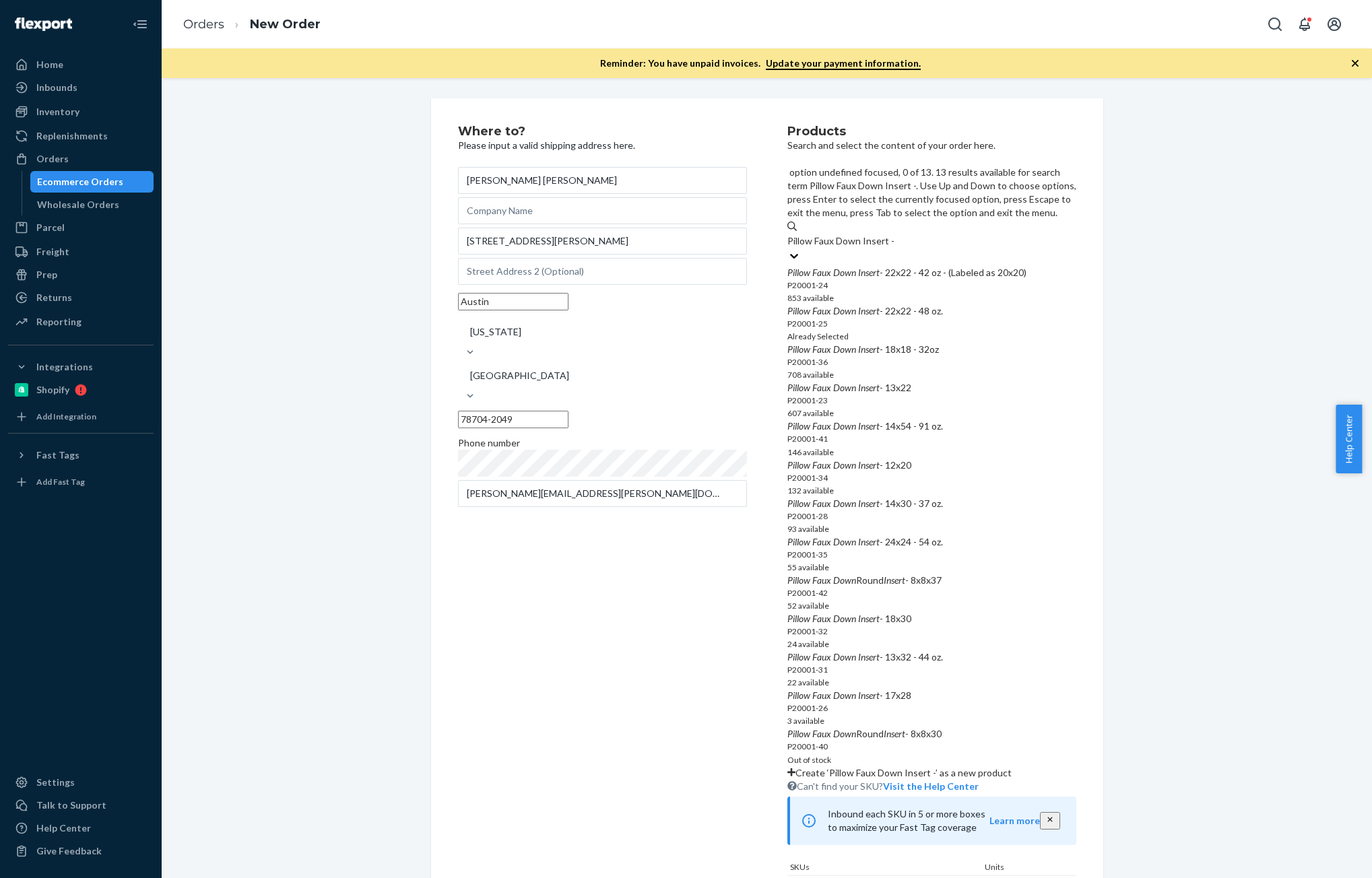
click at [912, 266] on div "Pillow Faux Down Insert - 22x22 - 42 oz - (Labeled as 20x20)" at bounding box center [932, 272] width 289 height 13
click at [895, 235] on input "Pillow Faux Down Insert -" at bounding box center [841, 241] width 107 height 13
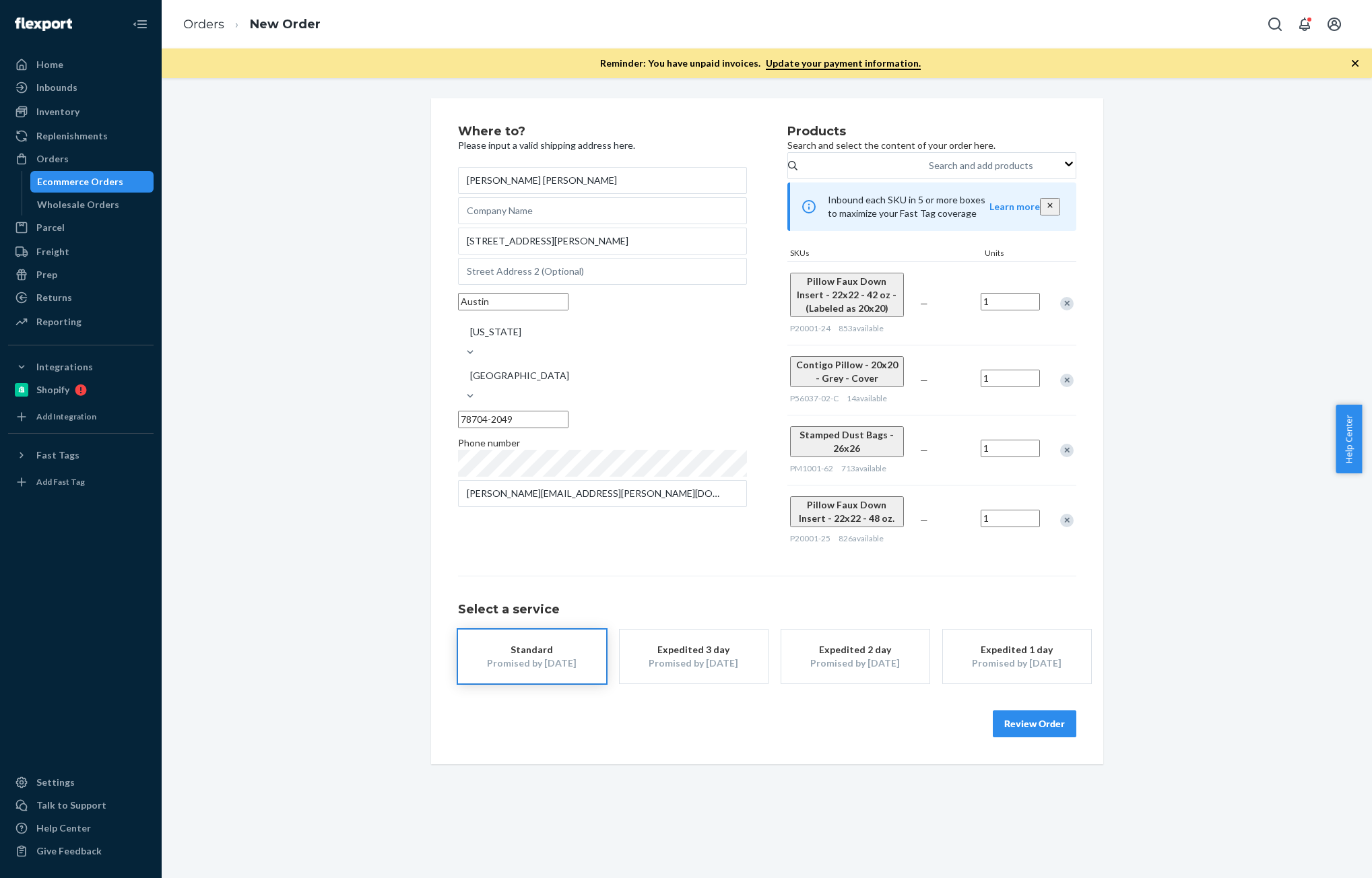
click at [1063, 310] on div "Remove Item" at bounding box center [1067, 303] width 13 height 13
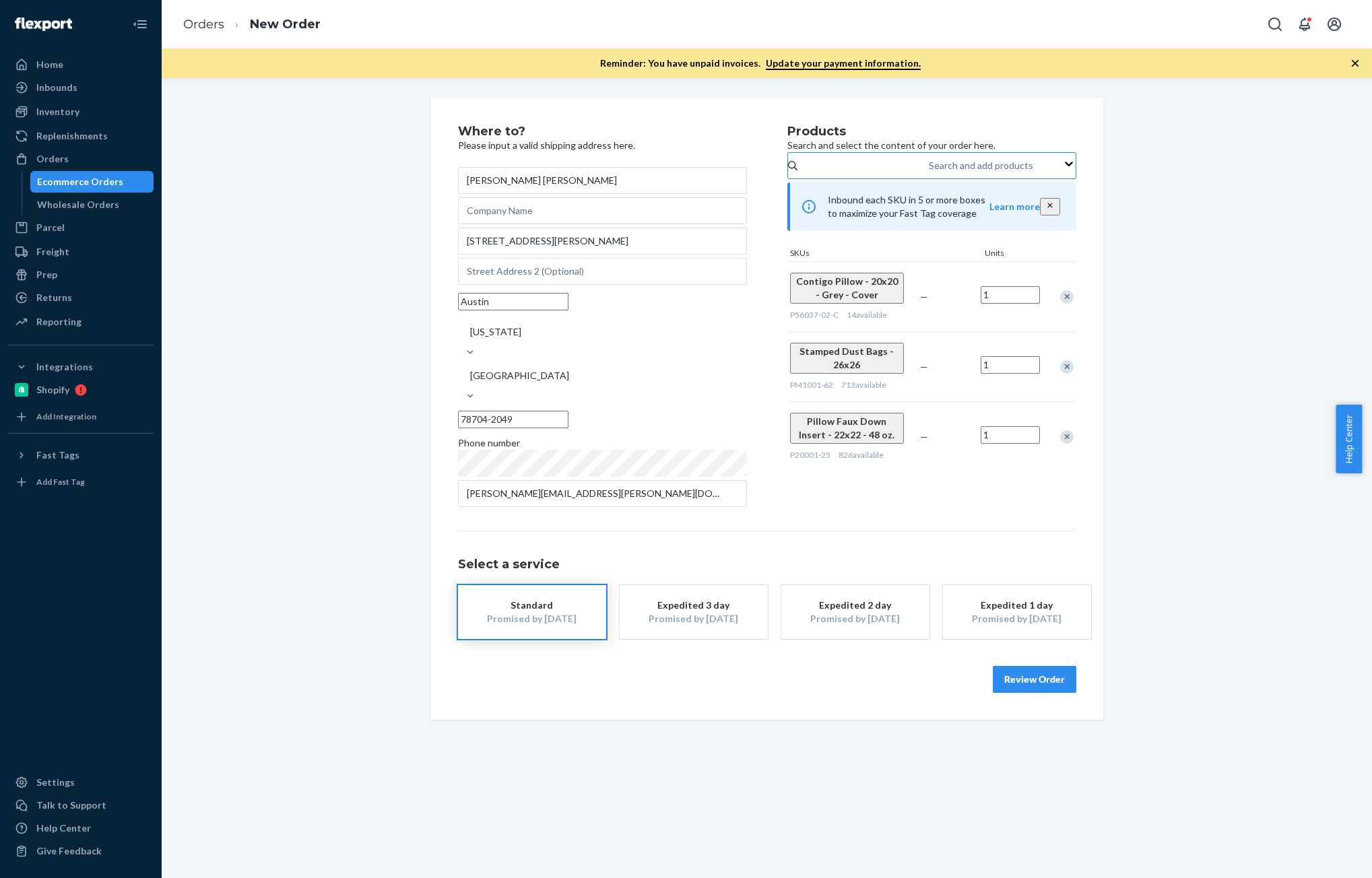
click at [929, 174] on div "Search and add products" at bounding box center [930, 165] width 2 height 16
click at [929, 172] on input "Search and add products" at bounding box center [930, 165] width 2 height 13
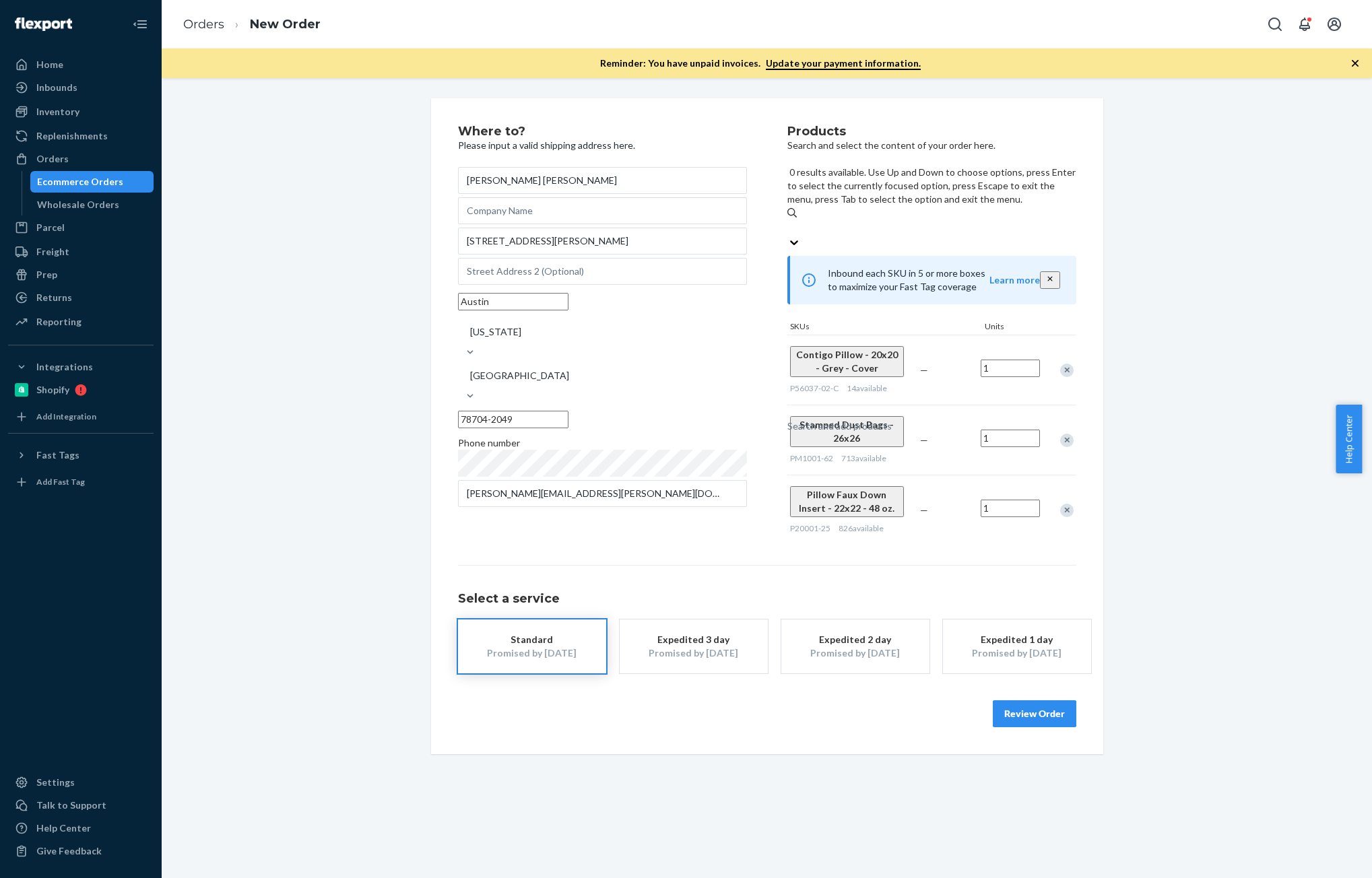
paste input "Pillow Faux Down Insert"
type input "Pillow Faux Down Insert"
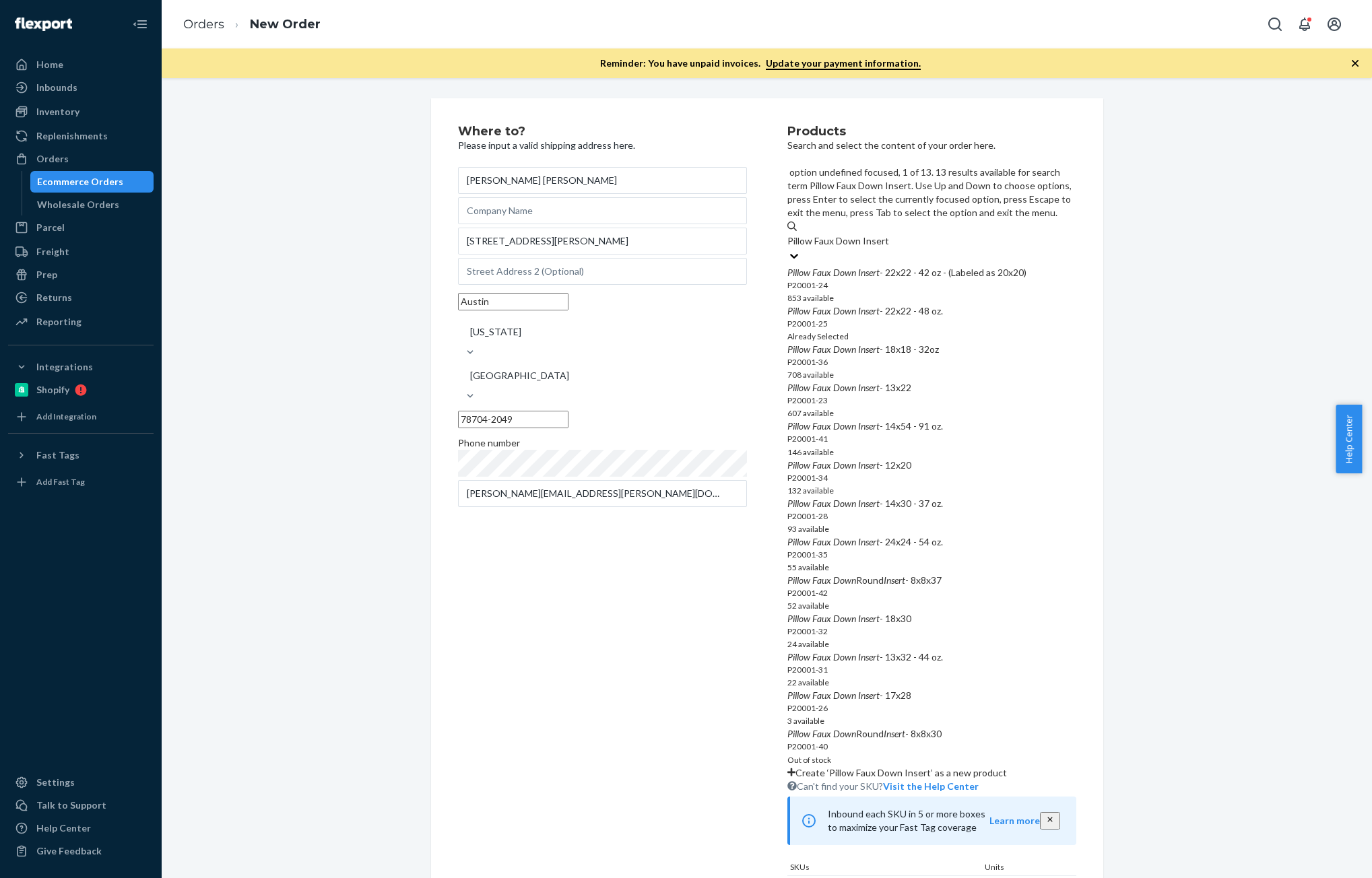
click at [914, 266] on div "Pillow Faux Down Insert - 22x22 - 42 oz - (Labeled as 20x20)" at bounding box center [932, 272] width 289 height 13
click at [889, 235] on input "Pillow Faux Down Insert" at bounding box center [838, 241] width 102 height 13
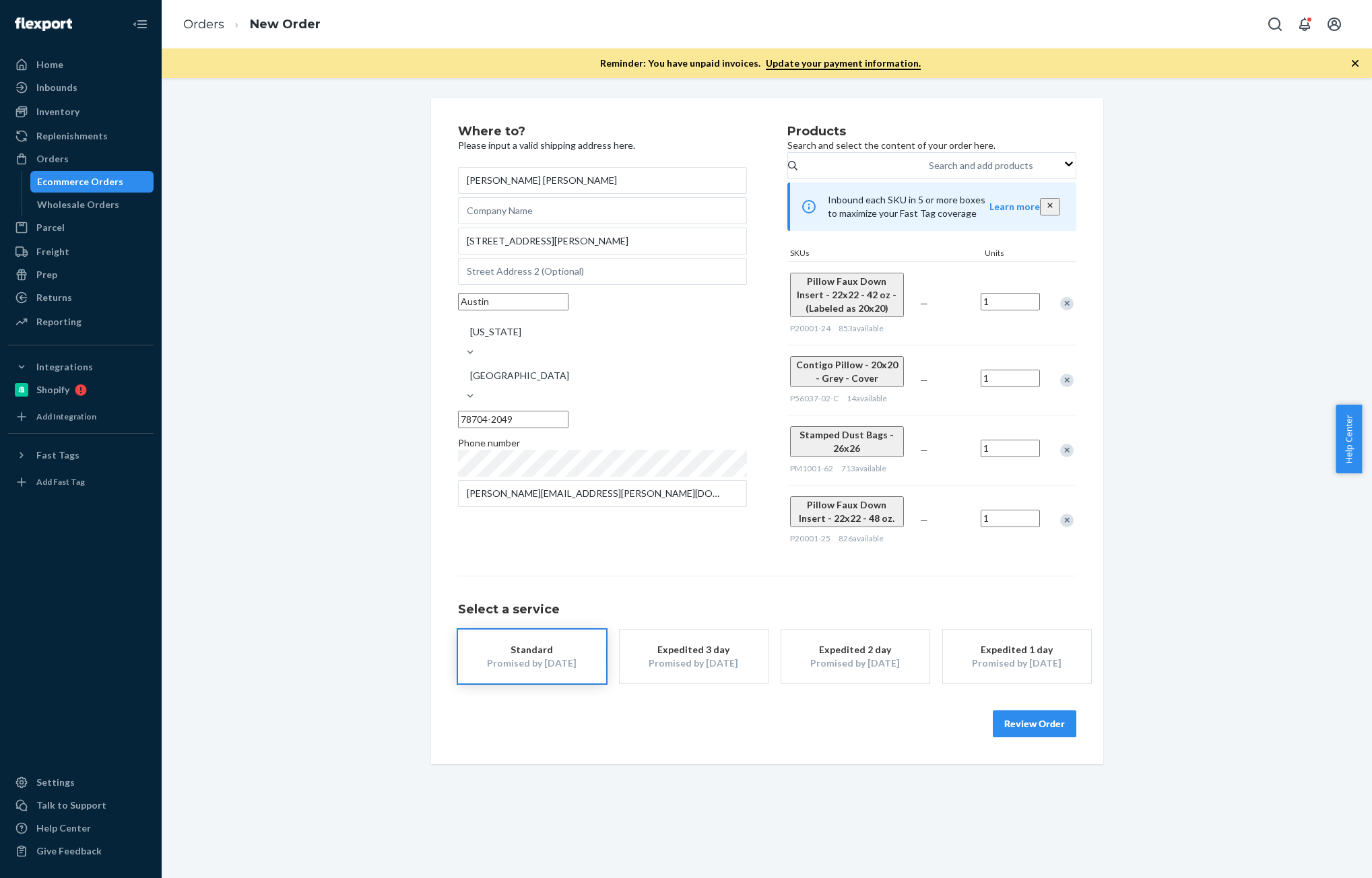
click at [1066, 514] on div "Remove Item" at bounding box center [1067, 520] width 13 height 13
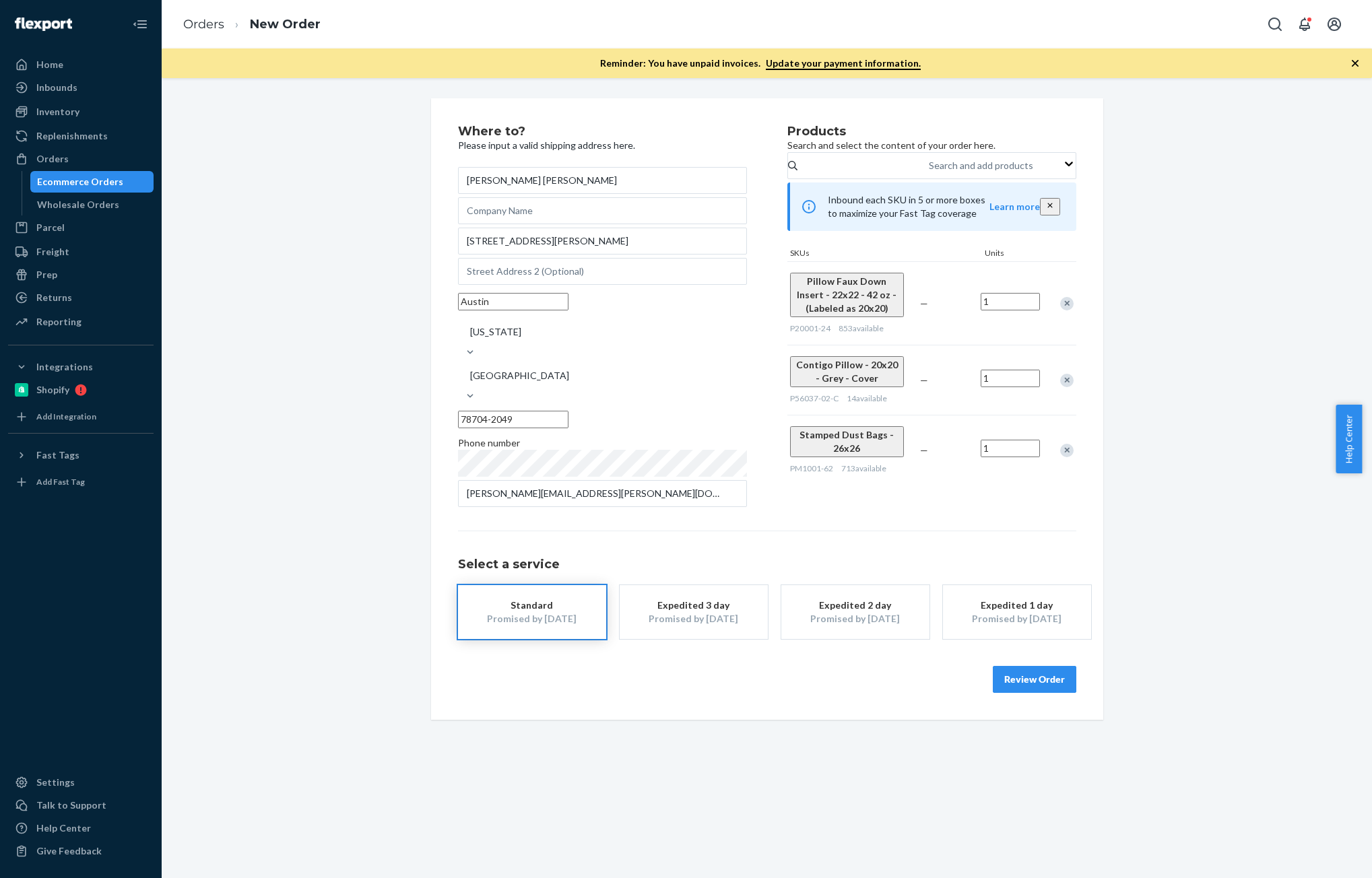
click at [1033, 666] on button "Review Order" at bounding box center [1034, 679] width 83 height 27
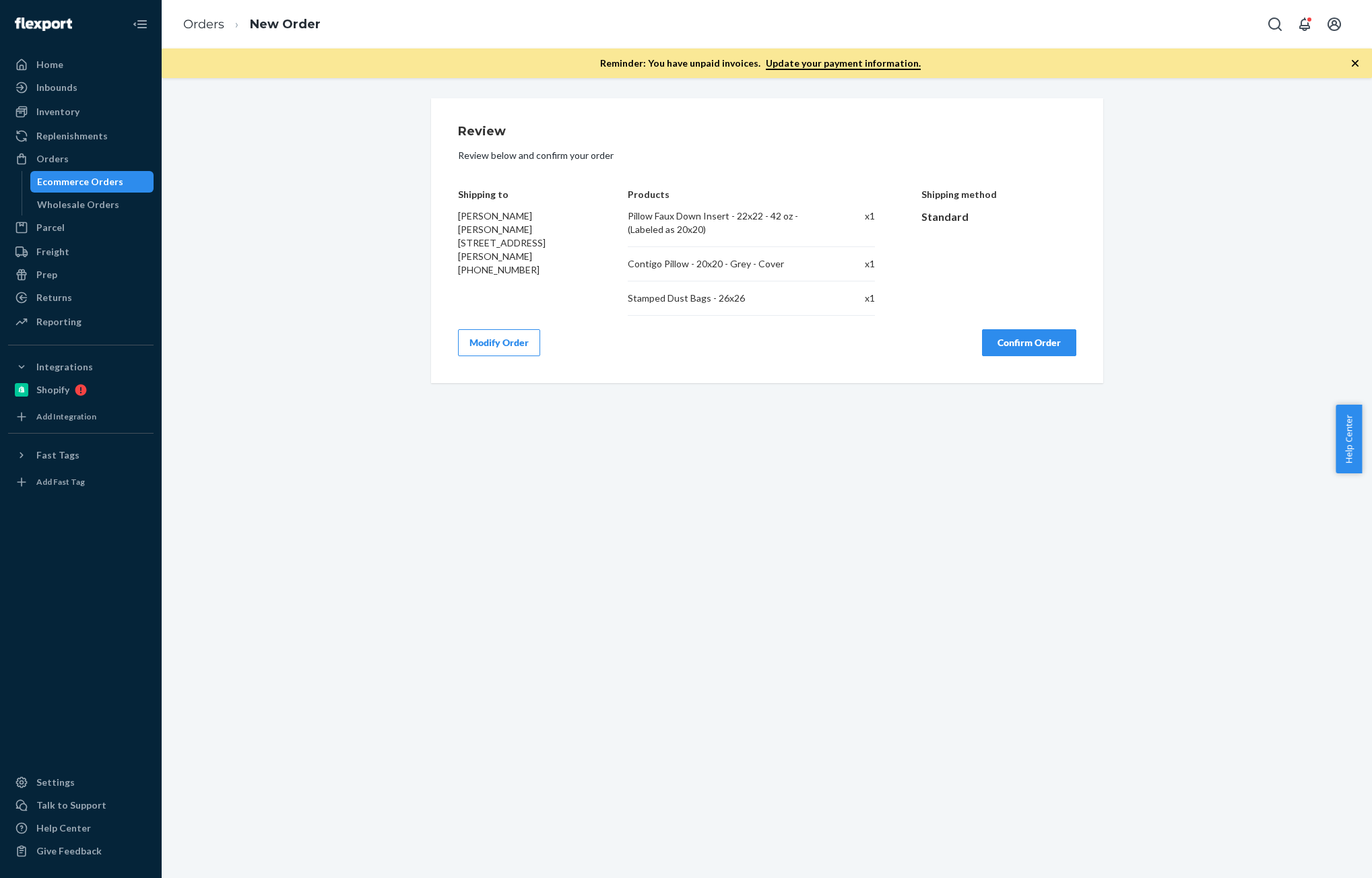
click at [1038, 340] on button "Confirm Order" at bounding box center [1028, 343] width 94 height 27
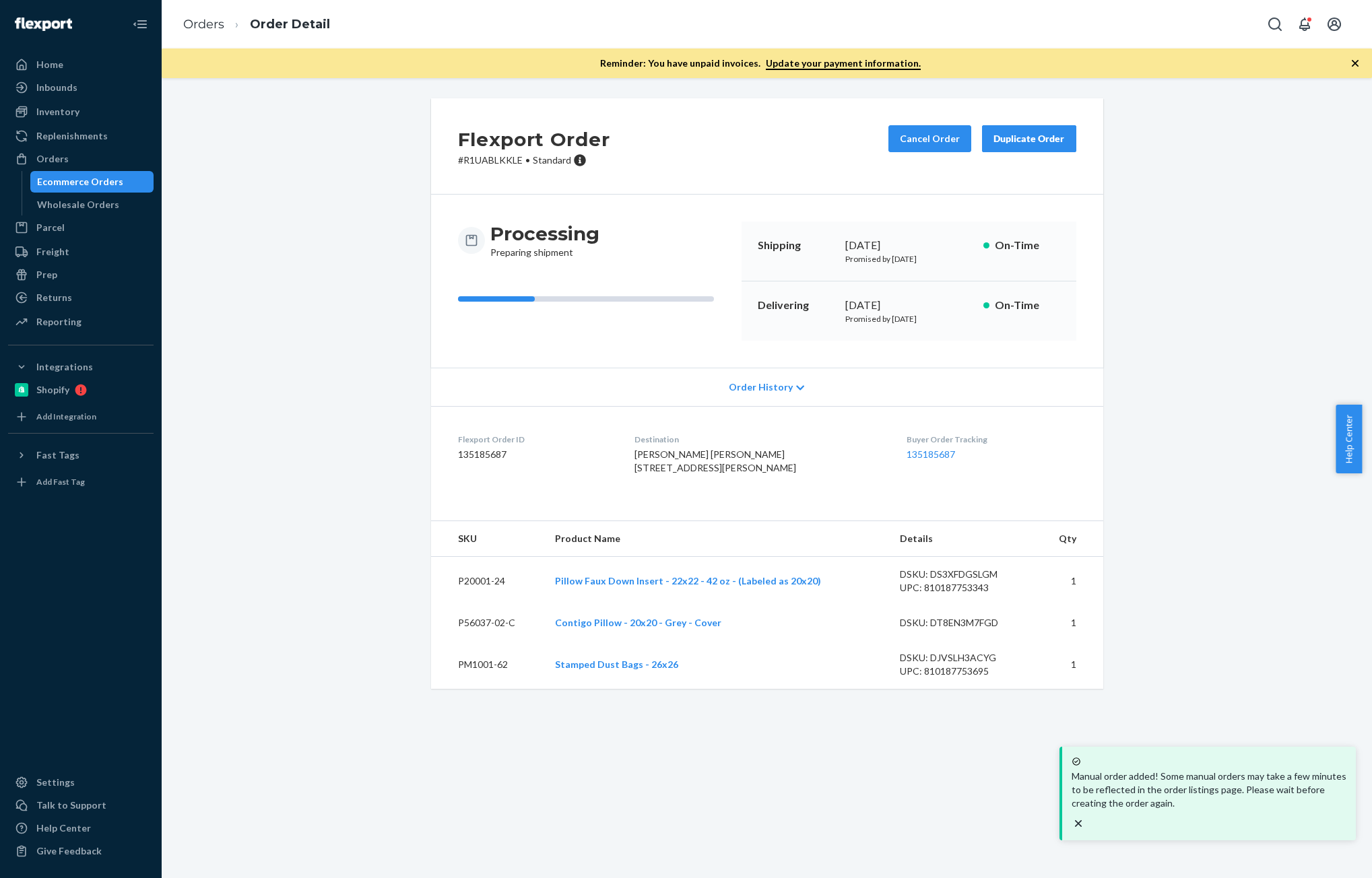
click at [467, 451] on dd "135185687" at bounding box center [536, 454] width 155 height 13
copy dd "135185687"
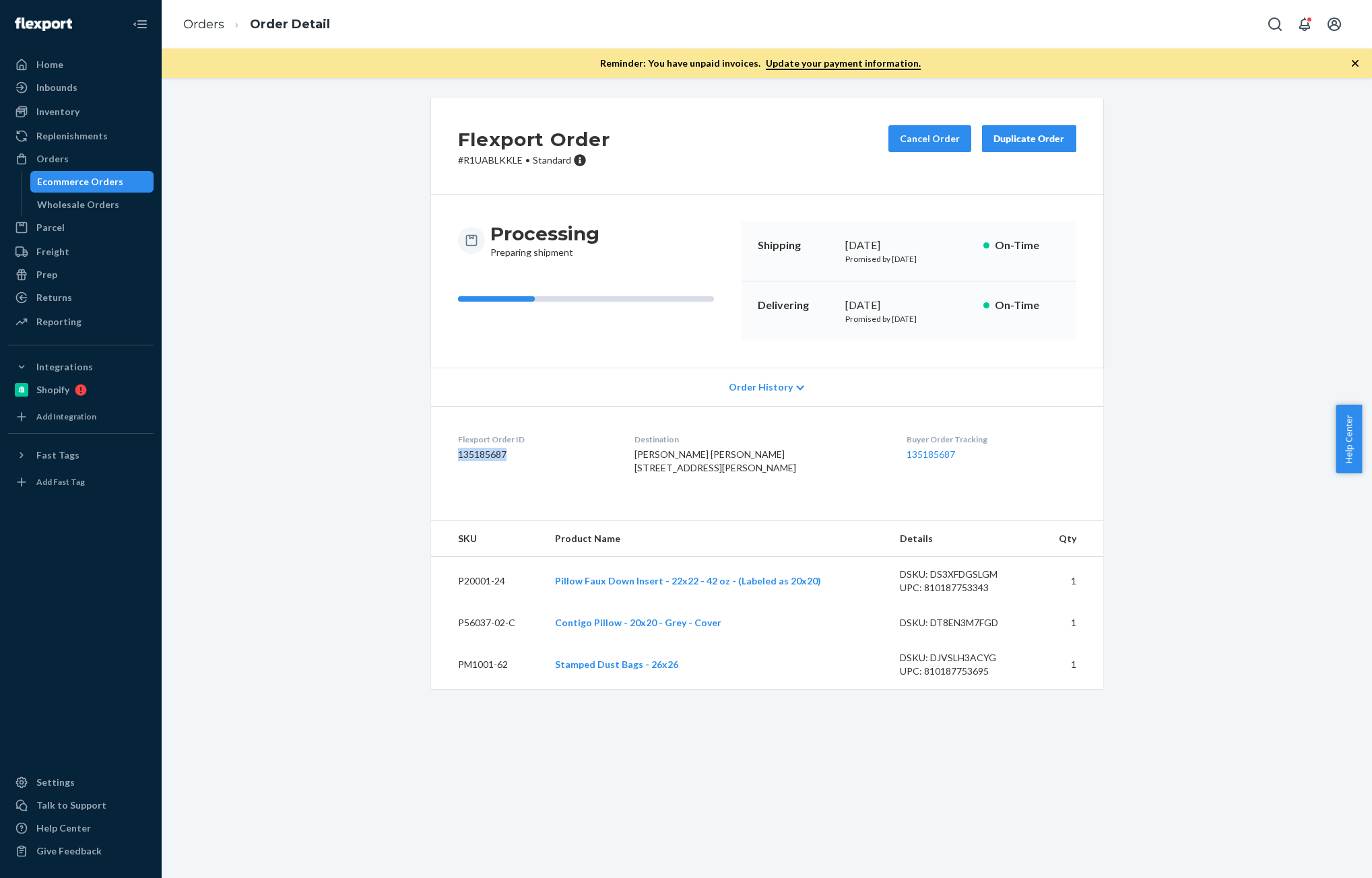
click at [79, 182] on div "Ecommerce Orders" at bounding box center [80, 181] width 86 height 13
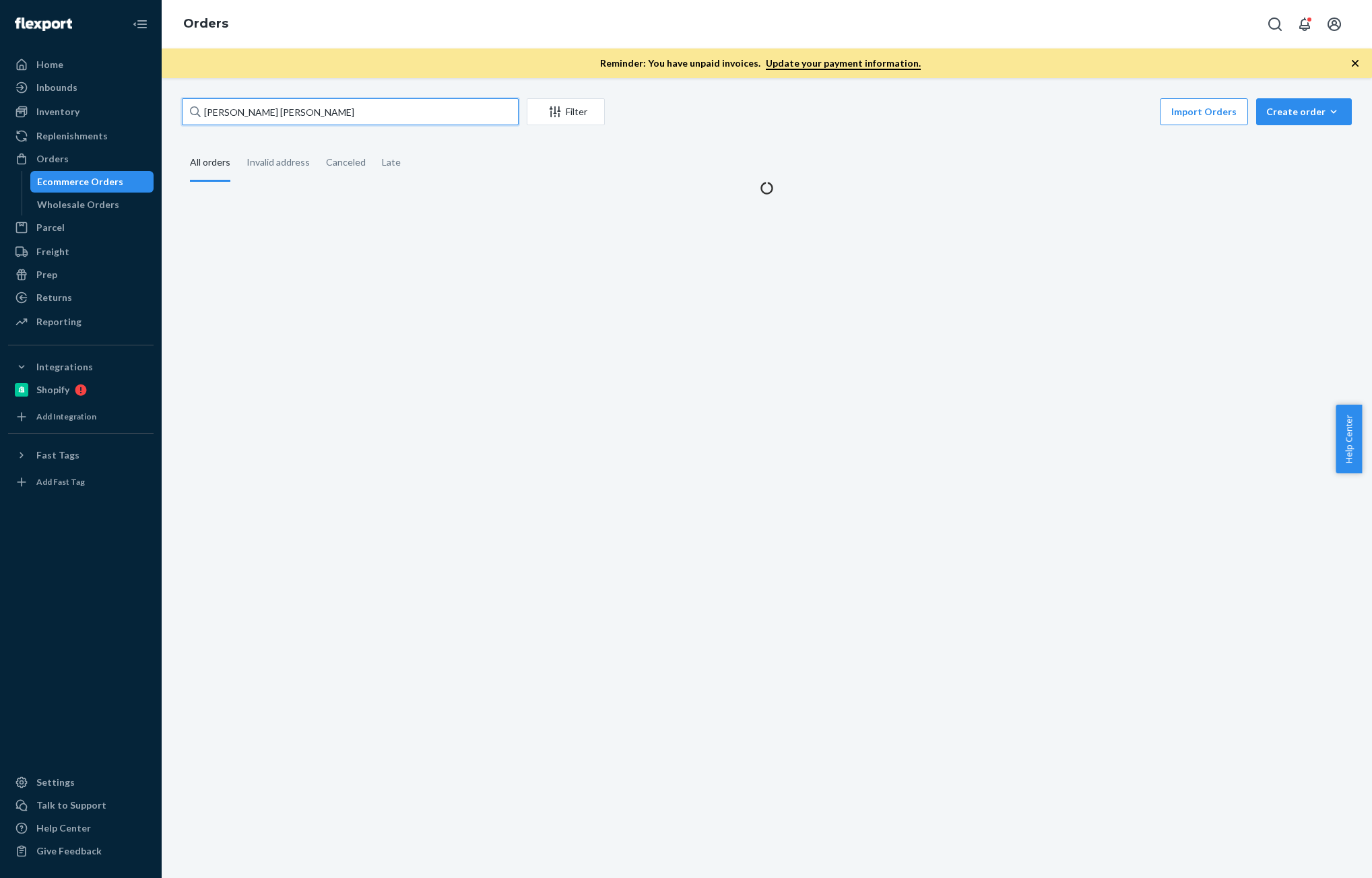
click at [349, 110] on input "[PERSON_NAME] [PERSON_NAME]" at bounding box center [350, 112] width 337 height 27
paste input "[PERSON_NAME]"
type input "[PERSON_NAME]"
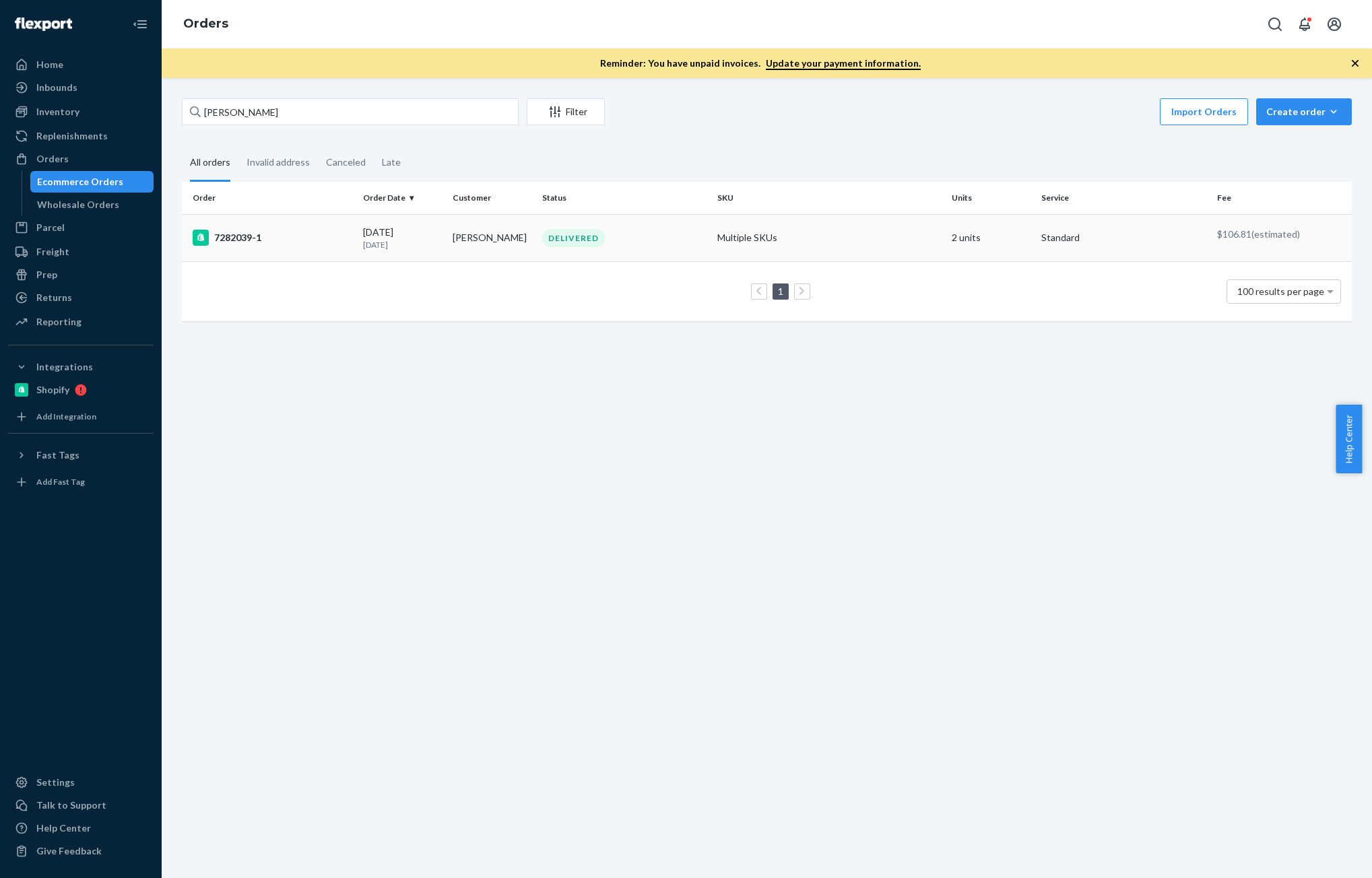
drag, startPoint x: 400, startPoint y: 245, endPoint x: 396, endPoint y: 253, distance: 8.9
click at [396, 253] on td "[DATE] [DATE]" at bounding box center [402, 238] width 89 height 47
